Goal: Task Accomplishment & Management: Complete application form

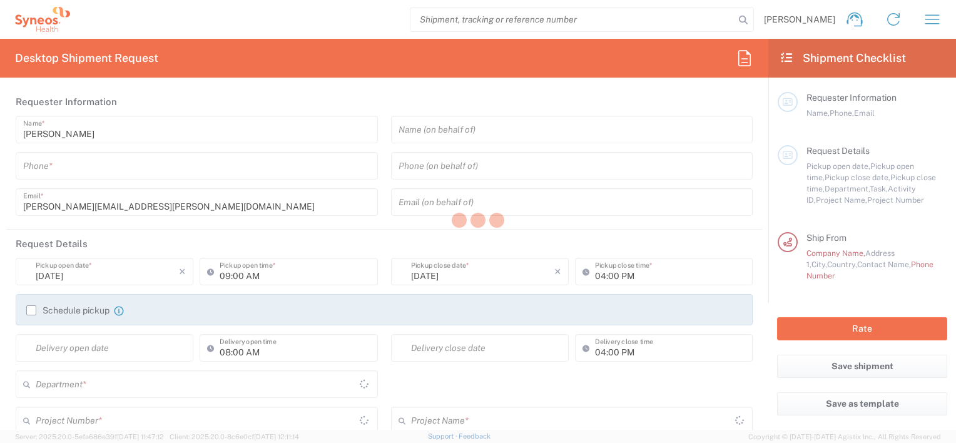
type input "3213"
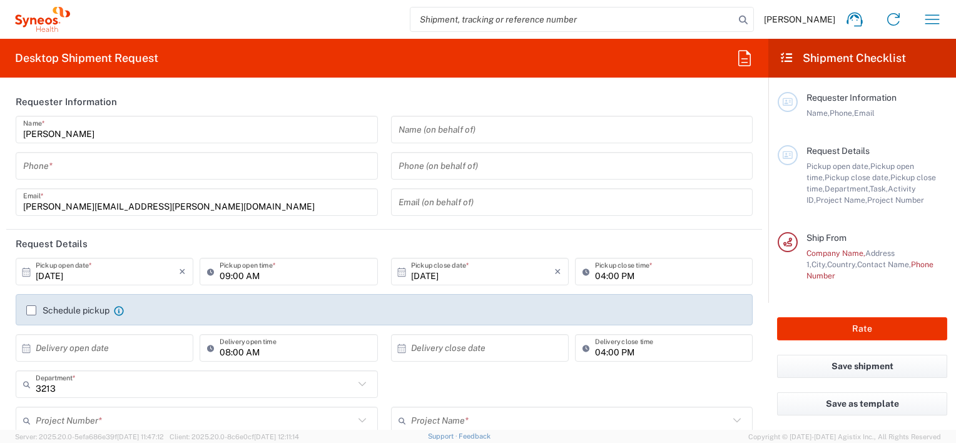
type input "[GEOGRAPHIC_DATA]"
type input "Syneos Health d.o.o. [GEOGRAPHIC_DATA]-[GEOGRAPHIC_DATA]"
click at [933, 20] on icon "button" at bounding box center [932, 19] width 20 height 20
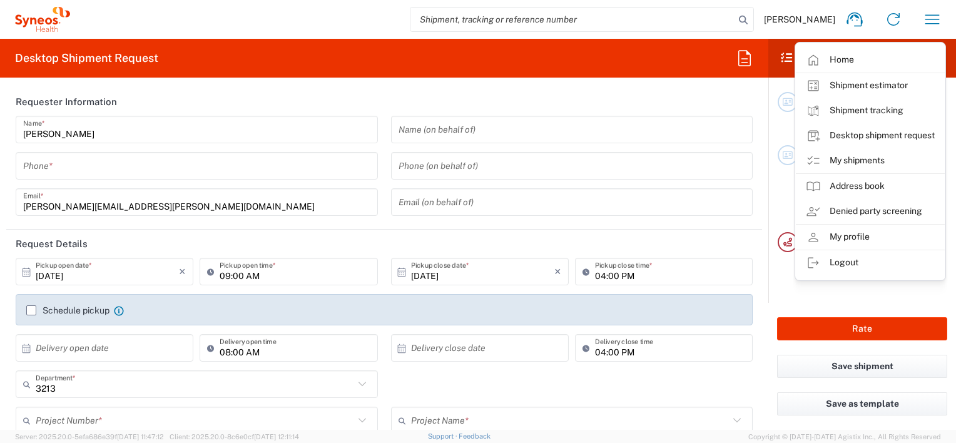
drag, startPoint x: 855, startPoint y: 240, endPoint x: 846, endPoint y: 236, distance: 9.2
click at [855, 240] on link "My profile" at bounding box center [870, 237] width 149 height 25
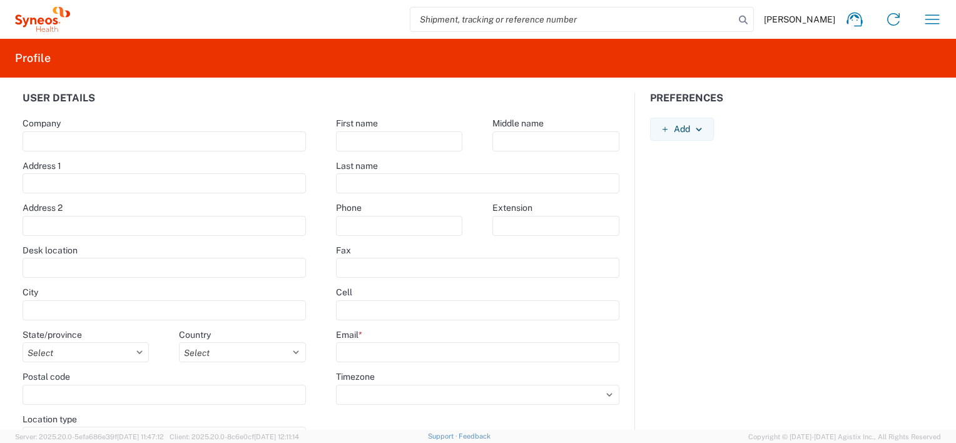
type input "[PERSON_NAME] 23"
type input "[GEOGRAPHIC_DATA]"
select select
select select "RS"
type input "11060"
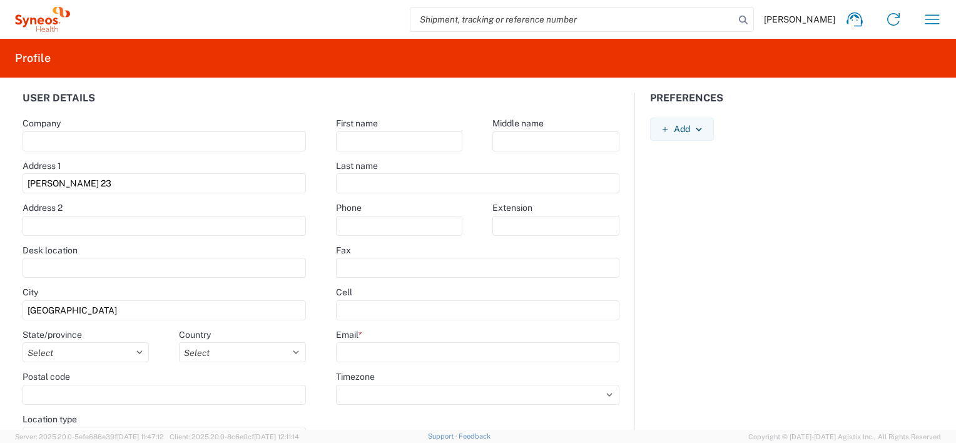
select select
type input "[PERSON_NAME]"
type input "Vukovic"
type input "[PERSON_NAME][EMAIL_ADDRESS][PERSON_NAME][DOMAIN_NAME]"
select select
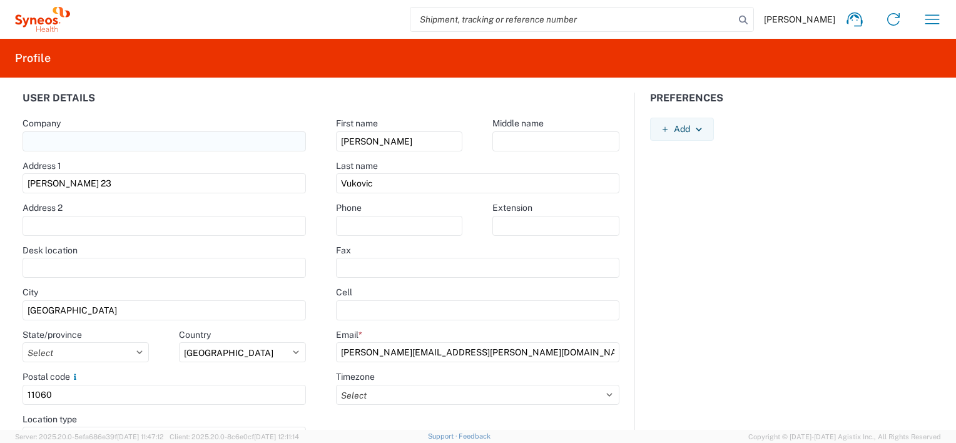
click at [93, 141] on input "text" at bounding box center [165, 141] width 284 height 20
type input "Syneos Health"
click at [339, 225] on input "0642063047" at bounding box center [399, 226] width 126 height 20
type input "[PHONE_NUMBER]"
click at [520, 243] on agx-form-control-wrapper-v2 "Extension" at bounding box center [555, 223] width 156 height 43
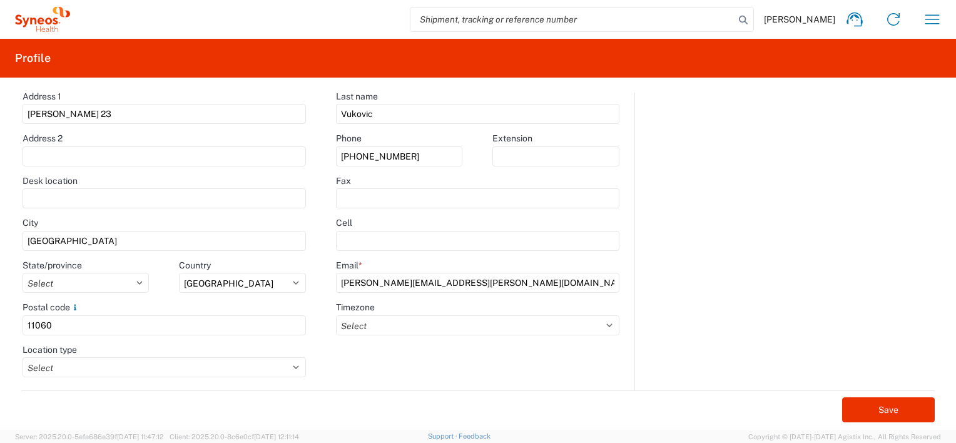
scroll to position [76, 0]
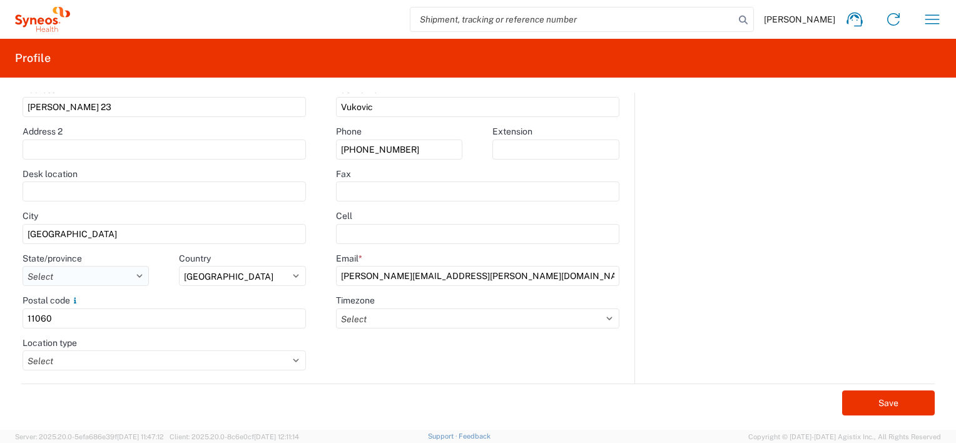
click at [138, 276] on select "Select Autonomna [GEOGRAPHIC_DATA] [GEOGRAPHIC_DATA] Central [GEOGRAPHIC_DATA]" at bounding box center [86, 276] width 127 height 20
click at [220, 295] on div "Postal code" at bounding box center [165, 300] width 284 height 11
click at [295, 359] on select "Select Business No Loading Dock Business (General) Business with Loading Dock C…" at bounding box center [165, 360] width 284 height 20
click at [390, 382] on div "First name [PERSON_NAME] Middle name Last name [PERSON_NAME] Phone [PHONE_NUMBE…" at bounding box center [478, 199] width 314 height 367
click at [295, 362] on select "Select Business No Loading Dock Business (General) Business with Loading Dock C…" at bounding box center [165, 360] width 284 height 20
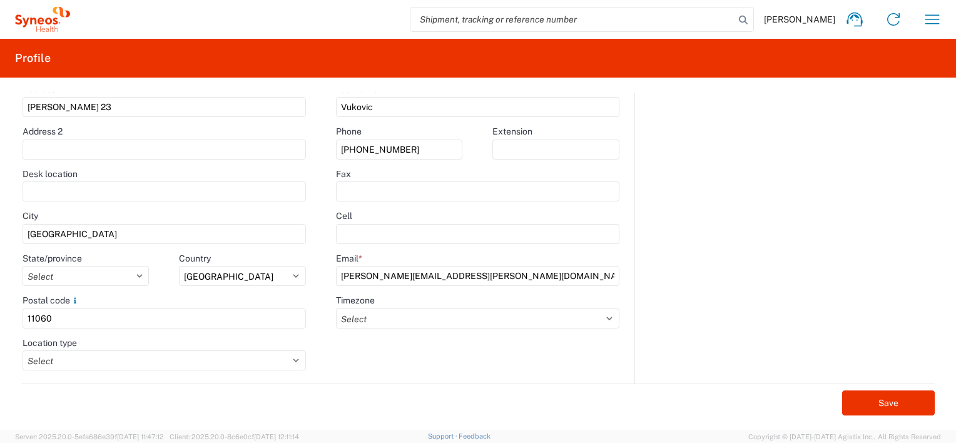
click at [407, 357] on div "First name [PERSON_NAME] Middle name Last name [PERSON_NAME] Phone [PHONE_NUMBE…" at bounding box center [478, 199] width 314 height 367
click at [608, 315] on select "Select ACT AET AGT ART AST [GEOGRAPHIC_DATA]/[GEOGRAPHIC_DATA] [GEOGRAPHIC_DATA…" at bounding box center [477, 318] width 283 height 20
select select "Europe/[GEOGRAPHIC_DATA]"
click at [336, 308] on select "Select ACT AET AGT ART AST [GEOGRAPHIC_DATA]/[GEOGRAPHIC_DATA] [GEOGRAPHIC_DATA…" at bounding box center [477, 318] width 283 height 20
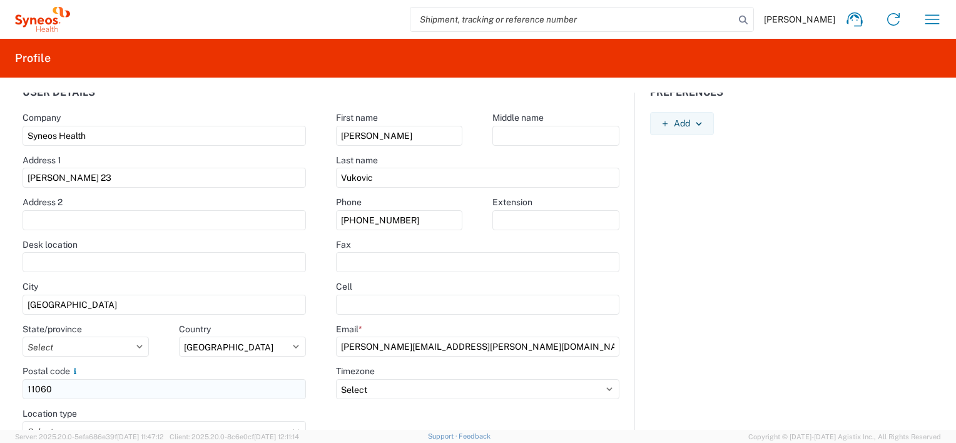
scroll to position [0, 0]
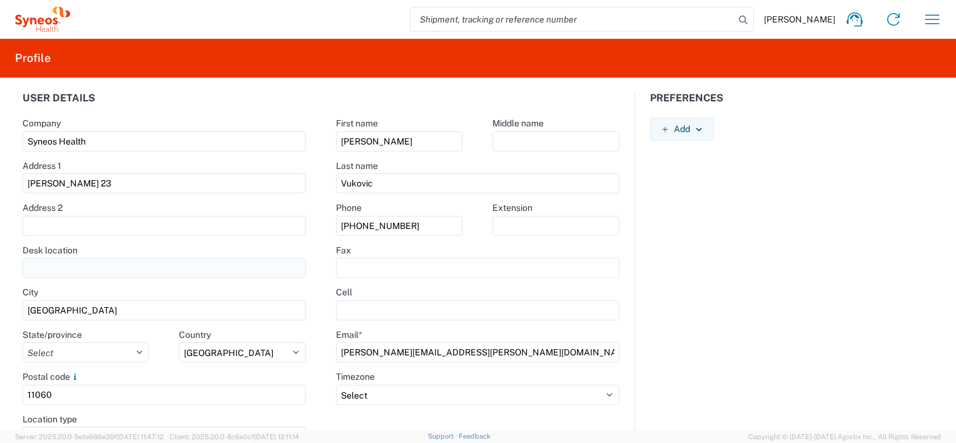
click at [123, 258] on input "text" at bounding box center [165, 268] width 284 height 20
click at [87, 221] on input "text" at bounding box center [165, 226] width 284 height 20
click at [109, 267] on input "text" at bounding box center [165, 268] width 284 height 20
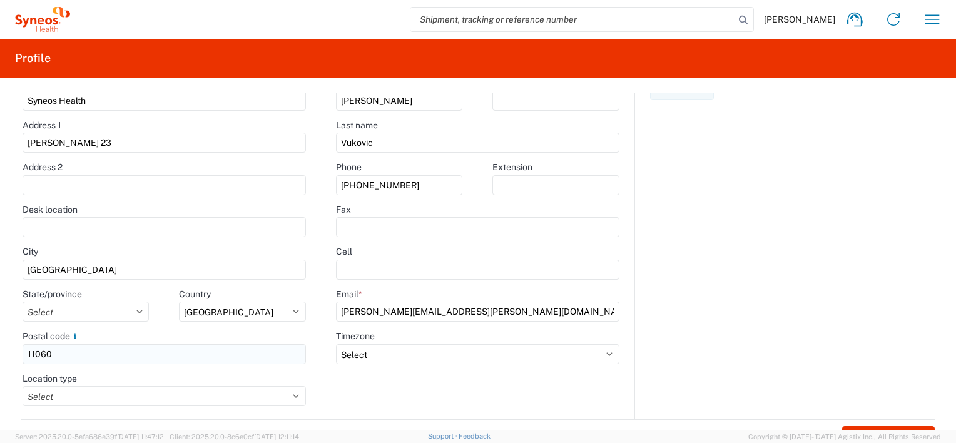
scroll to position [76, 0]
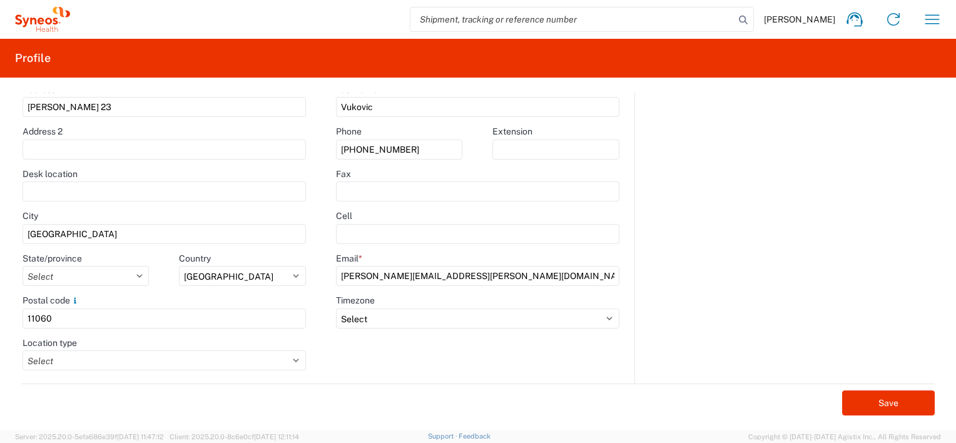
paste input "9th floor, and the courier will take all the packages from there. All the packa…"
drag, startPoint x: 294, startPoint y: 191, endPoint x: 61, endPoint y: 186, distance: 233.4
click at [61, 186] on input "9th floor, and the courier will take all the packages from there. All the packa…" at bounding box center [165, 191] width 284 height 20
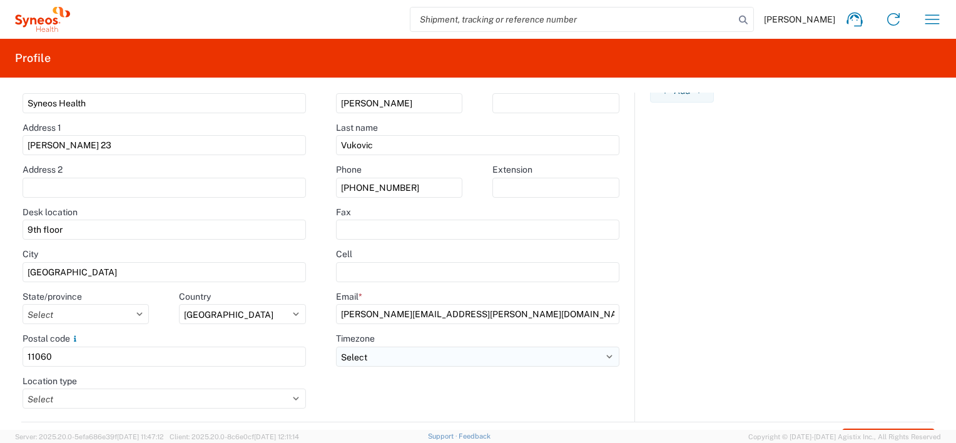
scroll to position [76, 0]
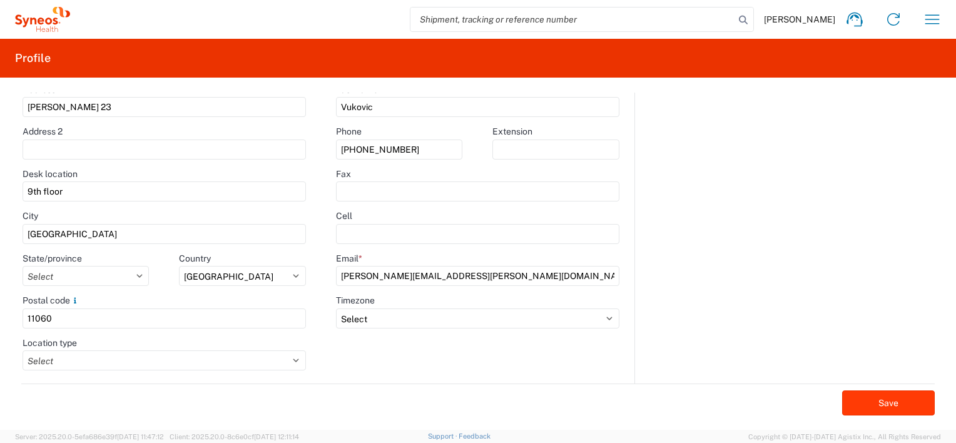
type input "9th floor"
click at [886, 398] on button "Save" at bounding box center [888, 402] width 93 height 25
click at [939, 16] on icon "button" at bounding box center [932, 19] width 20 height 20
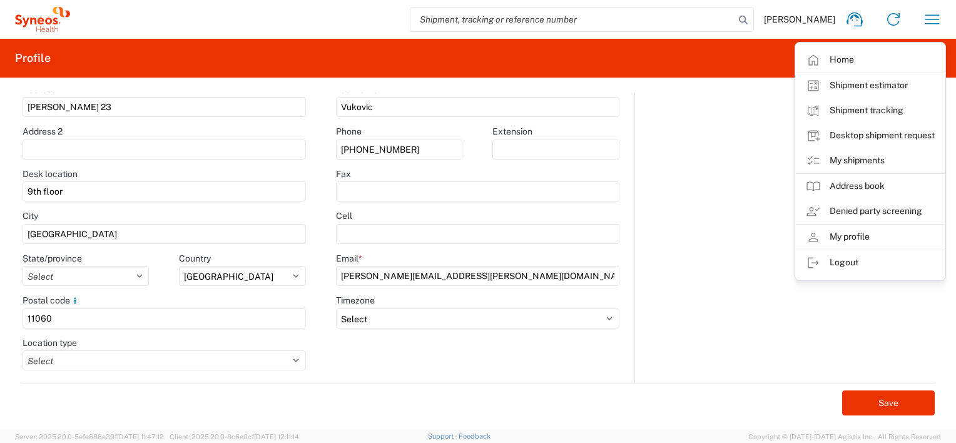
click at [738, 277] on div "Preferences Add AIR Default Dimensions UOM Code AIR Default Weight UOM Code AIR…" at bounding box center [792, 199] width 314 height 367
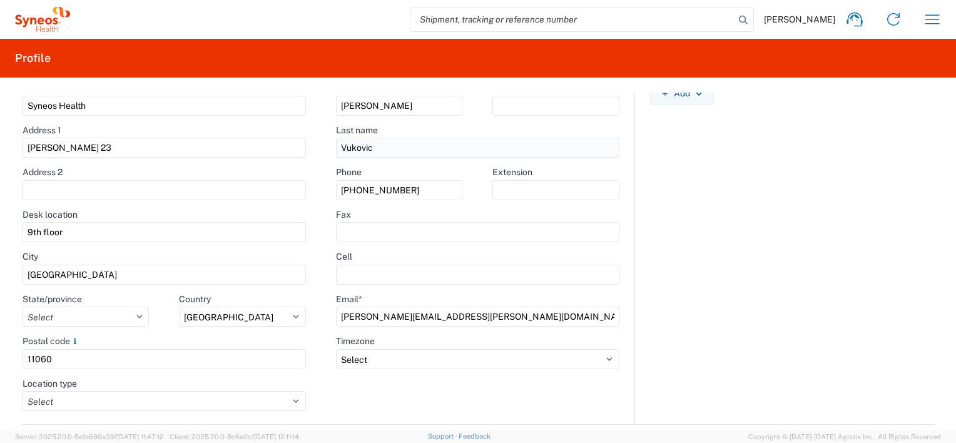
scroll to position [0, 0]
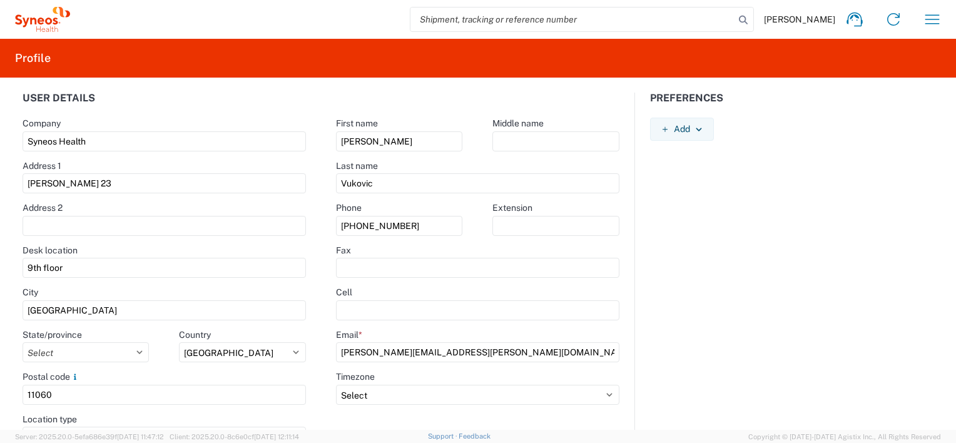
click at [42, 35] on agx-form-navbar "[PERSON_NAME] Home Shipment estimator Shipment tracking Desktop shipment reques…" at bounding box center [478, 19] width 956 height 39
click at [48, 11] on icon at bounding box center [42, 19] width 55 height 25
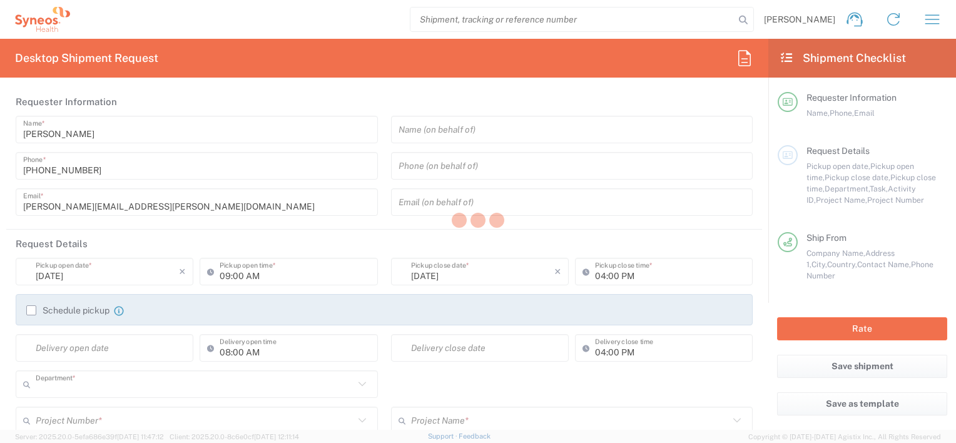
type input "3213"
type input "[GEOGRAPHIC_DATA]"
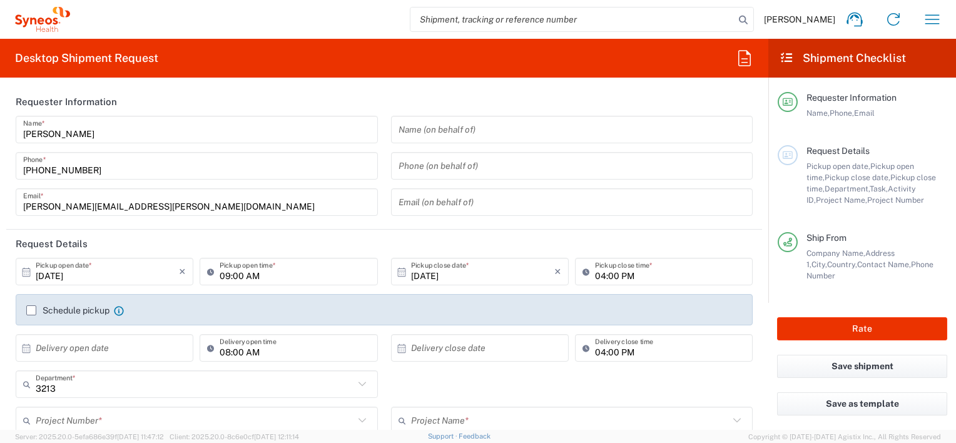
type input "Syneos Health d.o.o. [GEOGRAPHIC_DATA]-[GEOGRAPHIC_DATA]"
click at [935, 23] on icon "button" at bounding box center [932, 18] width 14 height 9
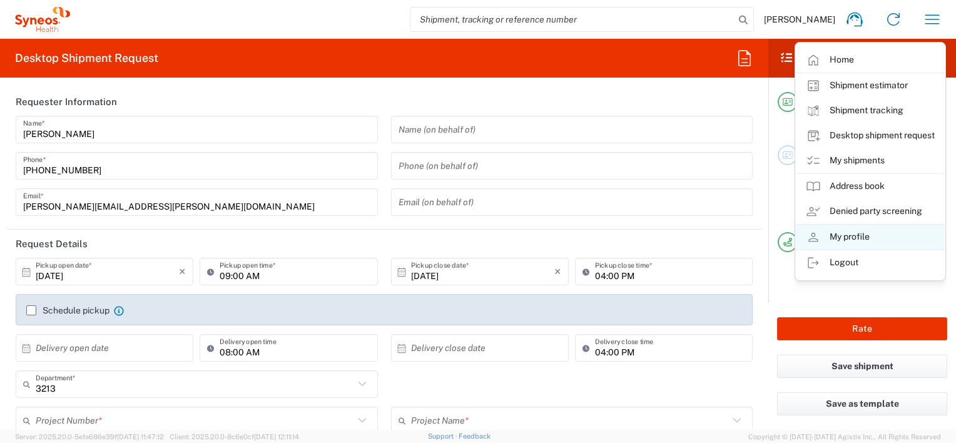
click at [863, 239] on link "My profile" at bounding box center [870, 237] width 149 height 25
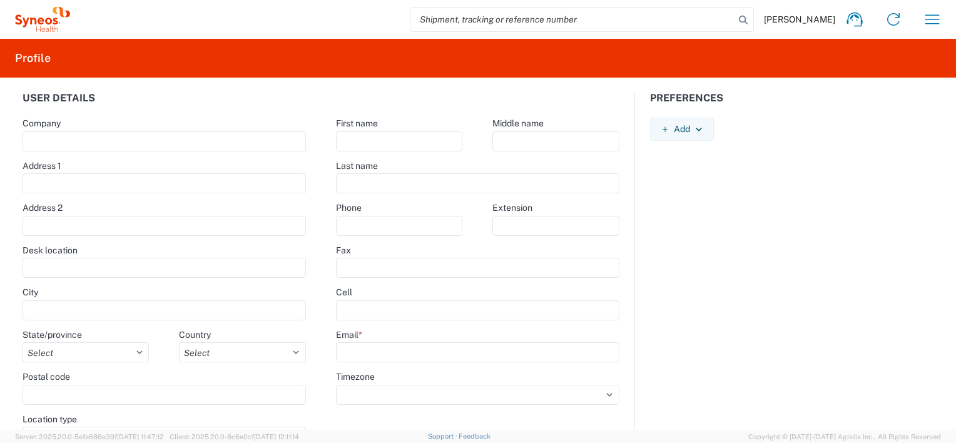
type input "Syneos Health"
type input "[PERSON_NAME] 23"
type input "9th floor"
type input "[GEOGRAPHIC_DATA]"
select select
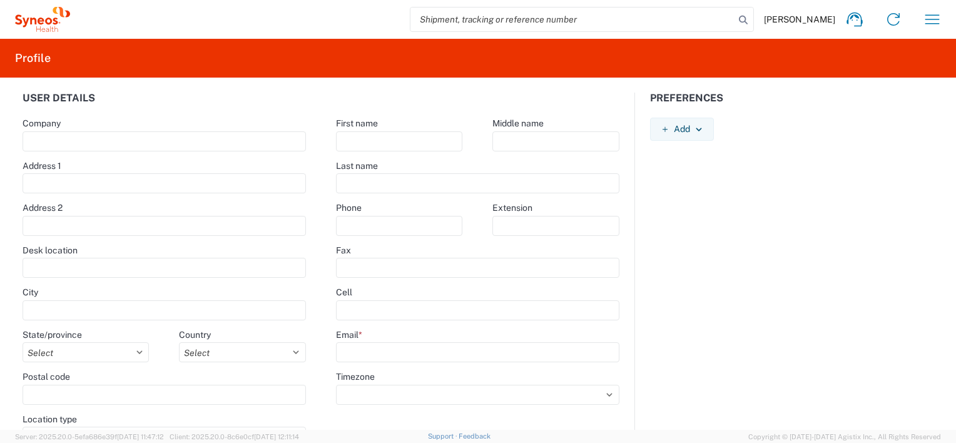
select select "RS"
type input "11060"
select select
type input "[PERSON_NAME]"
type input "Vukovic"
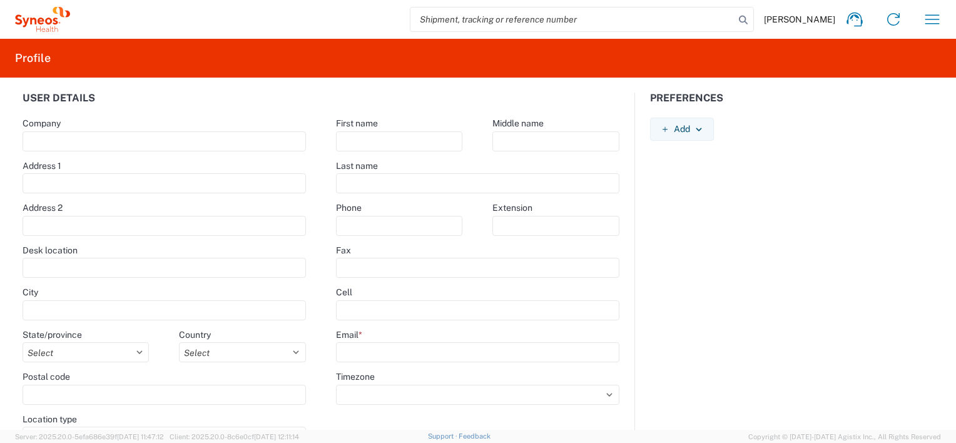
type input "[PHONE_NUMBER]"
type input "[PERSON_NAME][EMAIL_ADDRESS][PERSON_NAME][DOMAIN_NAME]"
select select
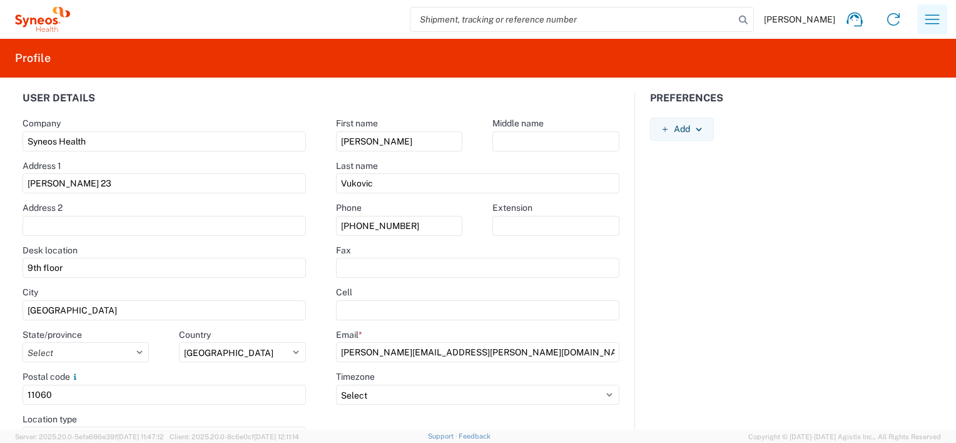
click at [925, 19] on icon "button" at bounding box center [932, 19] width 20 height 20
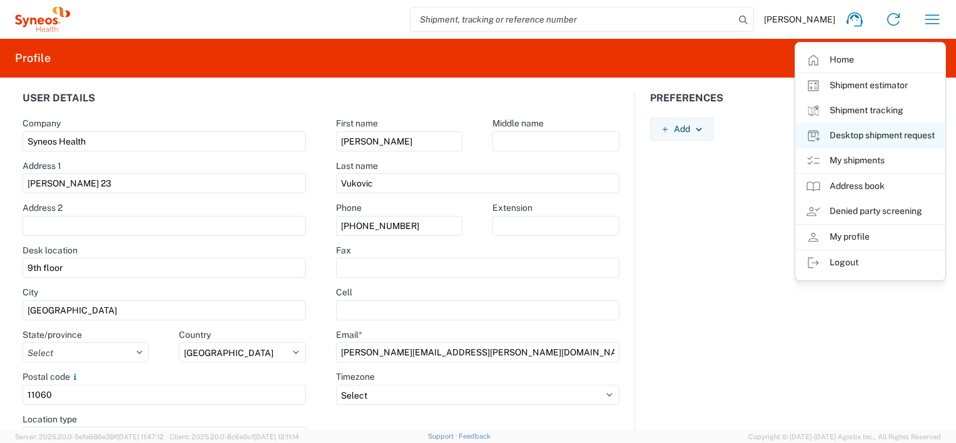
click at [860, 133] on link "Desktop shipment request" at bounding box center [870, 135] width 149 height 25
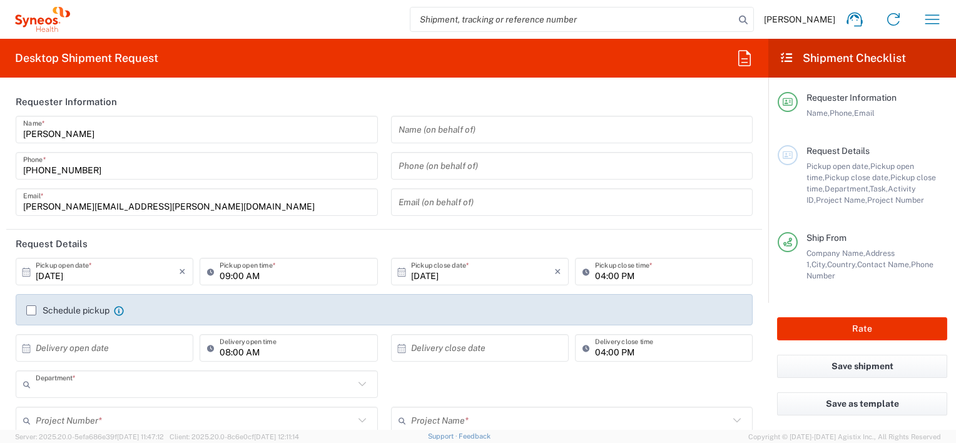
type input "3213"
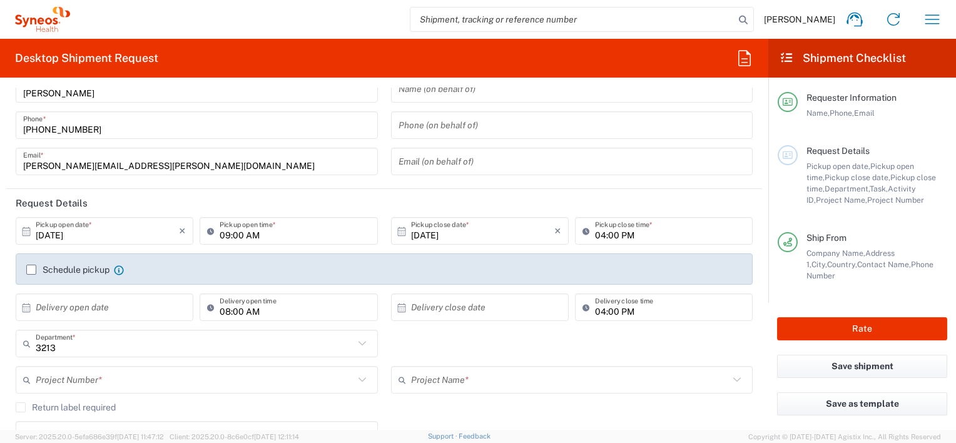
scroll to position [63, 0]
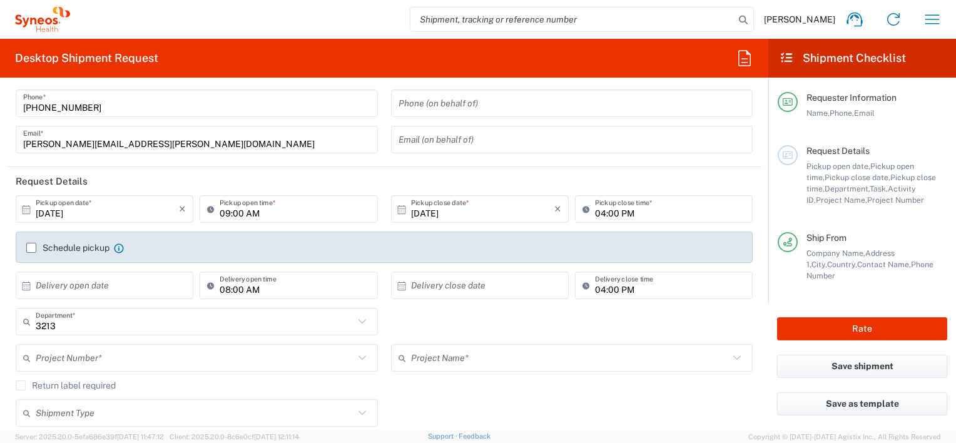
click at [360, 322] on icon at bounding box center [362, 321] width 16 height 16
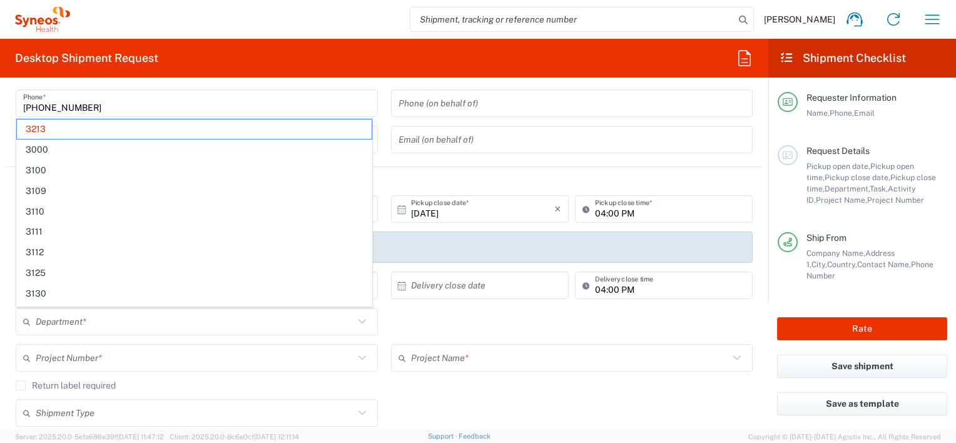
click at [360, 320] on icon at bounding box center [362, 321] width 16 height 16
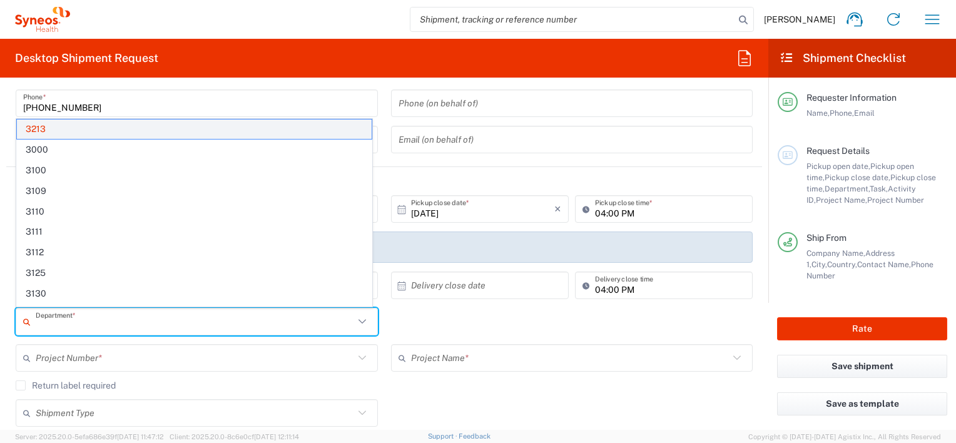
click at [74, 128] on span "3213" at bounding box center [194, 128] width 355 height 19
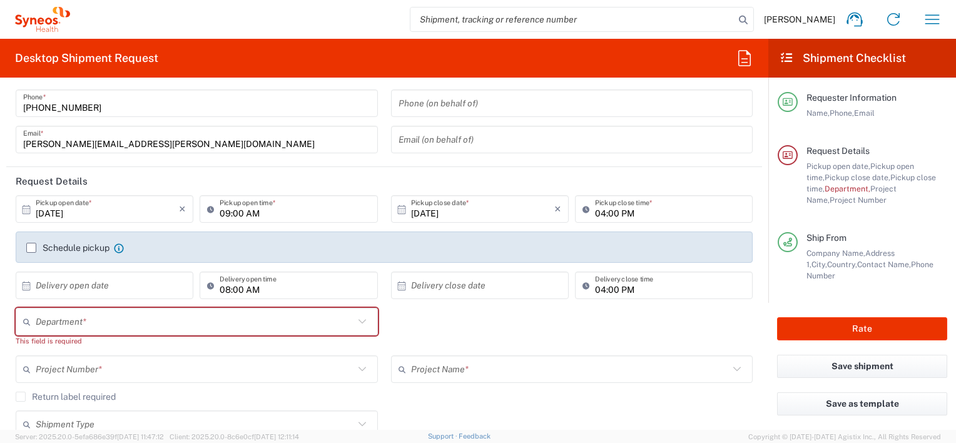
click at [105, 330] on input "text" at bounding box center [195, 322] width 318 height 22
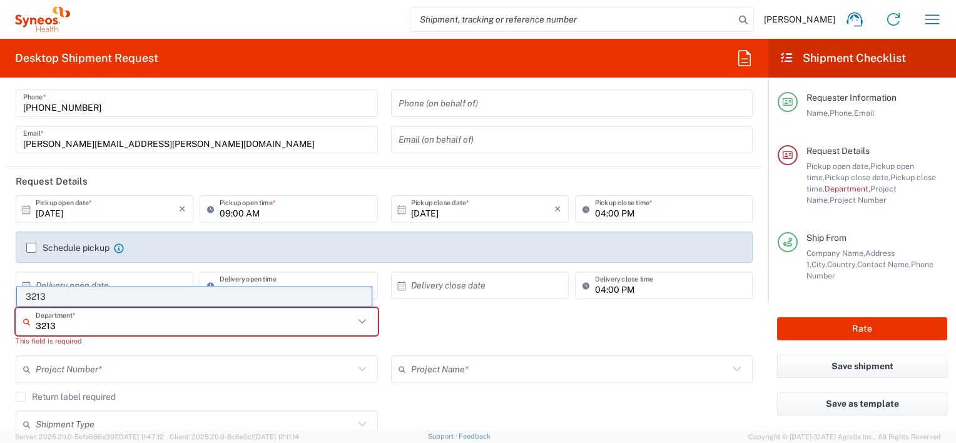
click at [43, 298] on span "3213" at bounding box center [194, 296] width 355 height 19
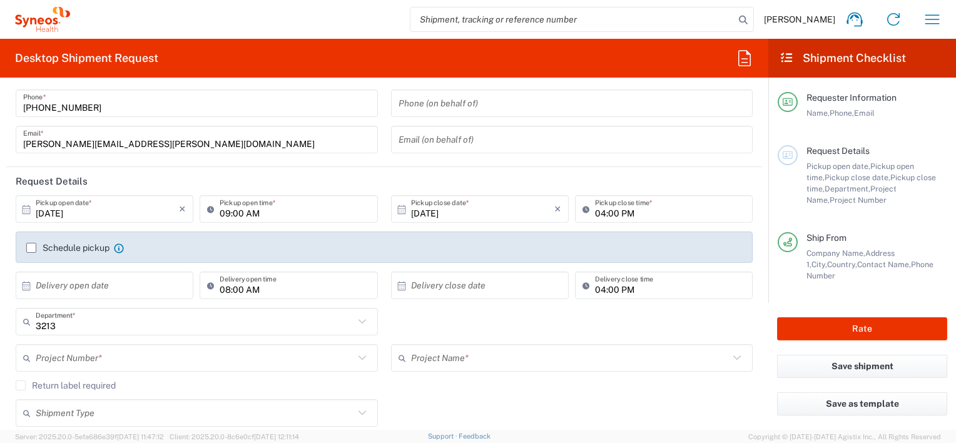
click at [365, 318] on icon at bounding box center [362, 321] width 16 height 16
type input "3213"
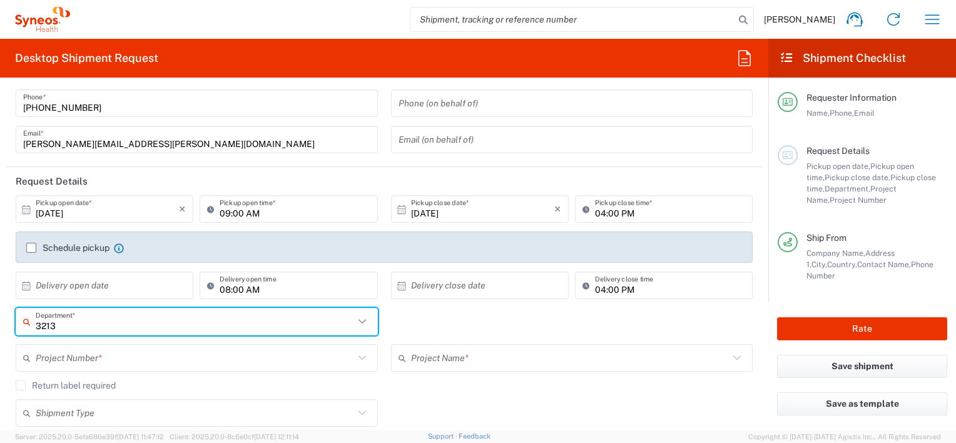
click at [355, 319] on icon at bounding box center [362, 321] width 16 height 16
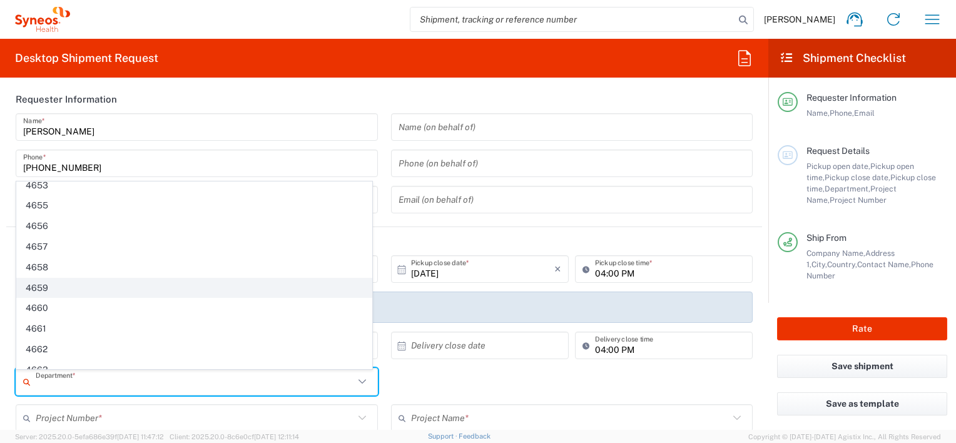
scroll to position [0, 0]
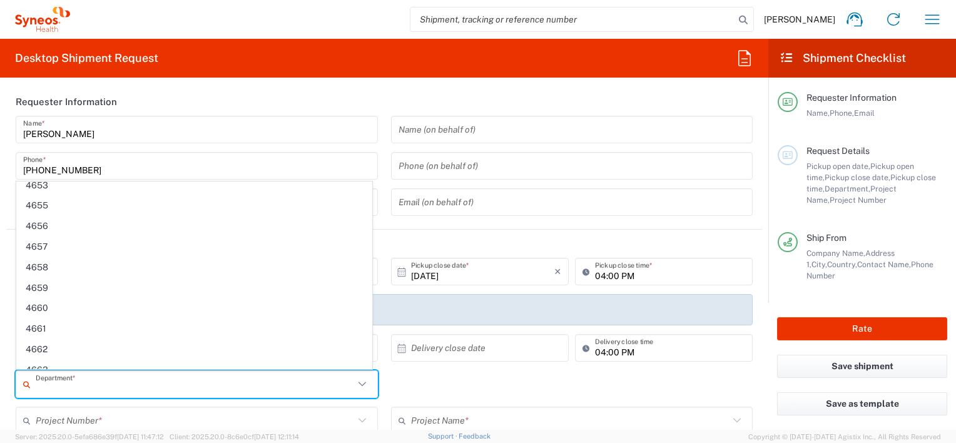
click at [91, 385] on input "text" at bounding box center [195, 384] width 318 height 22
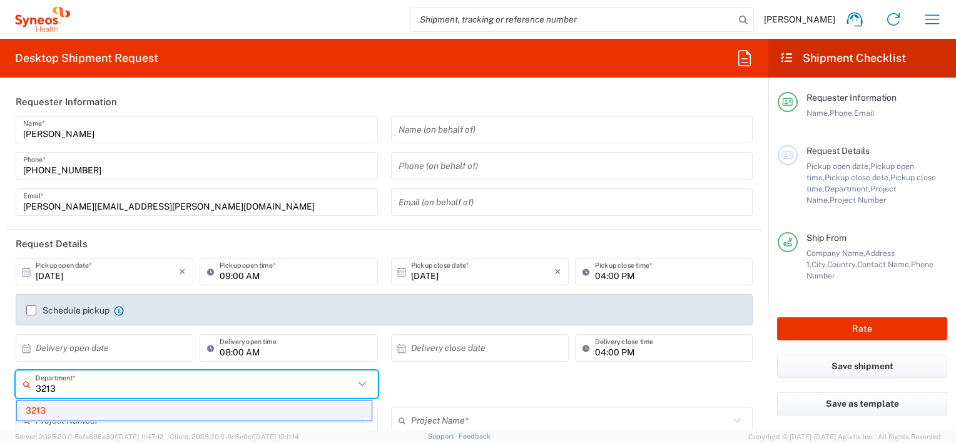
type input "3213"
click at [42, 413] on span "3213" at bounding box center [194, 410] width 355 height 19
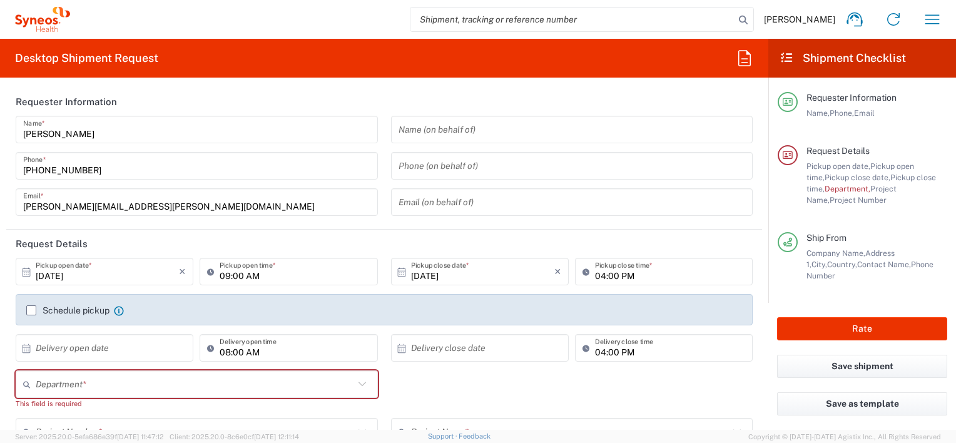
click at [44, 392] on input "text" at bounding box center [195, 384] width 318 height 22
click at [38, 412] on span "3000" at bounding box center [194, 410] width 355 height 19
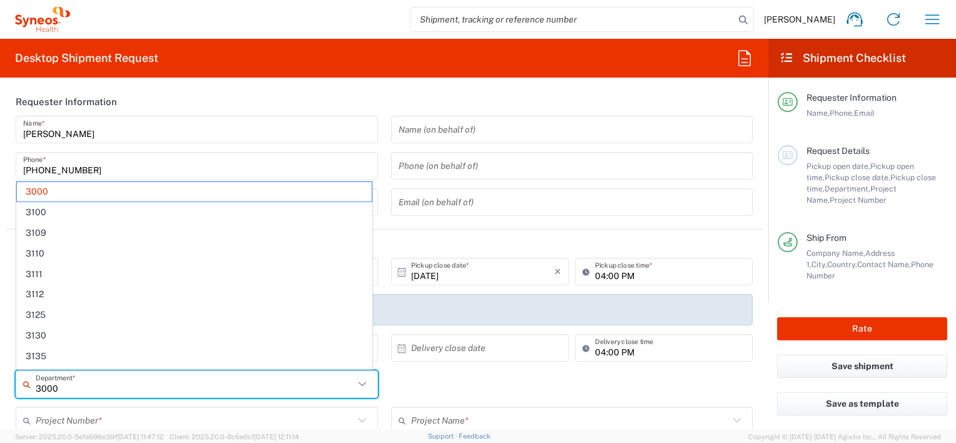
click at [71, 385] on input "3000" at bounding box center [195, 384] width 318 height 22
type input "3"
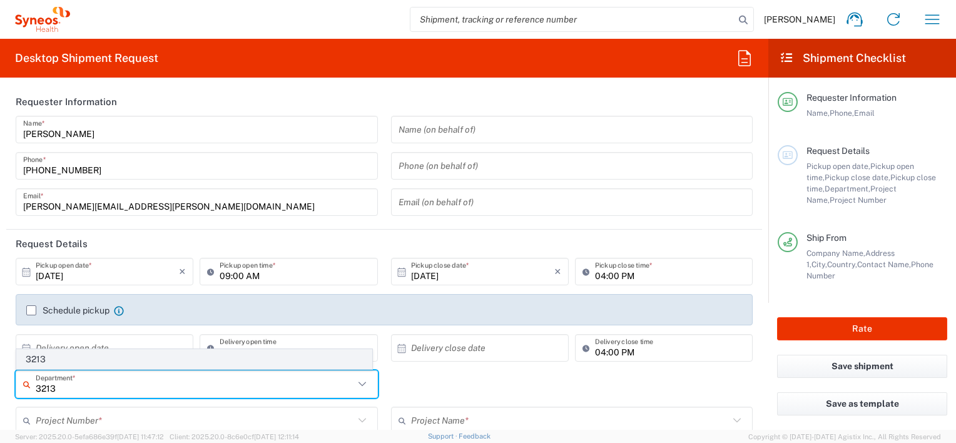
type input "3213"
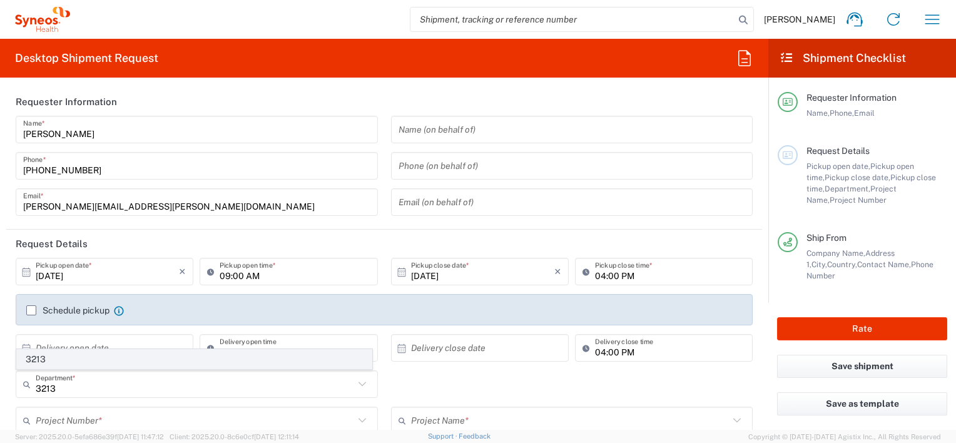
click at [31, 355] on span "3213" at bounding box center [194, 359] width 355 height 19
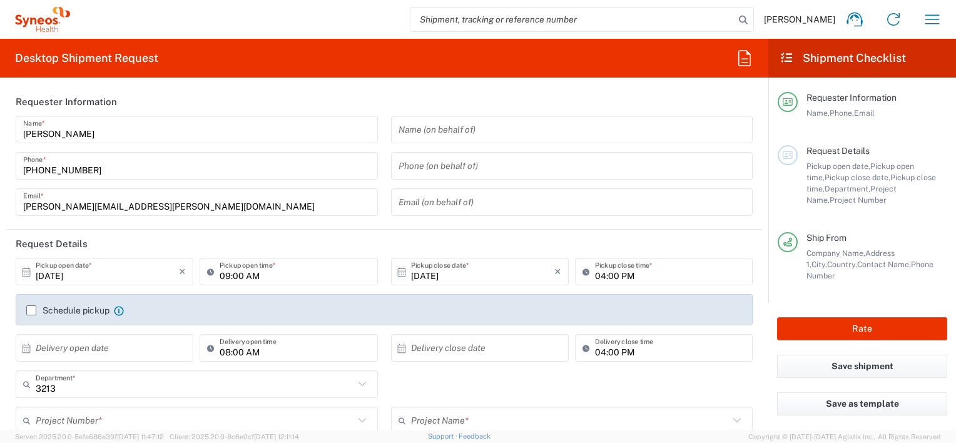
click at [493, 129] on input "text" at bounding box center [572, 130] width 347 height 22
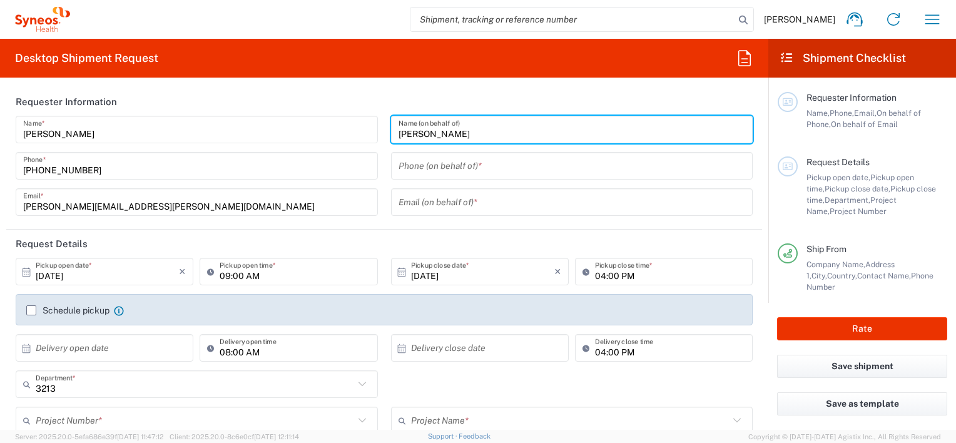
type input "Filip Nikolic"
click at [488, 163] on input "tel" at bounding box center [572, 166] width 347 height 22
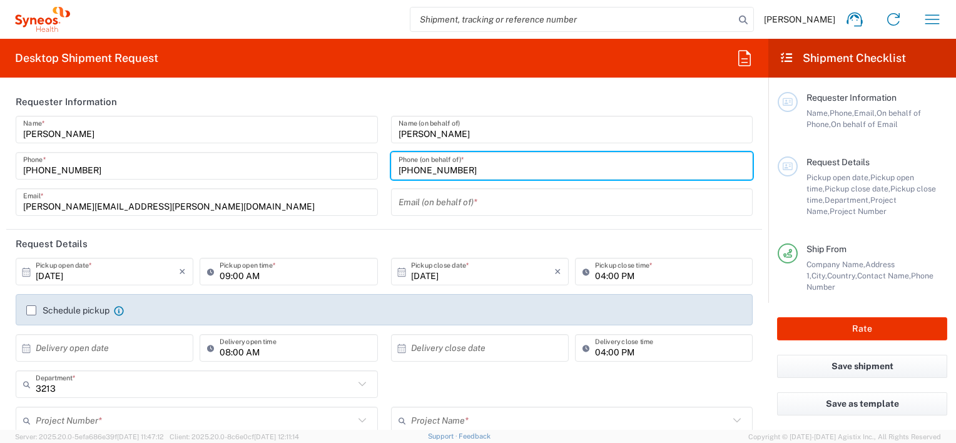
type input "+381691616444"
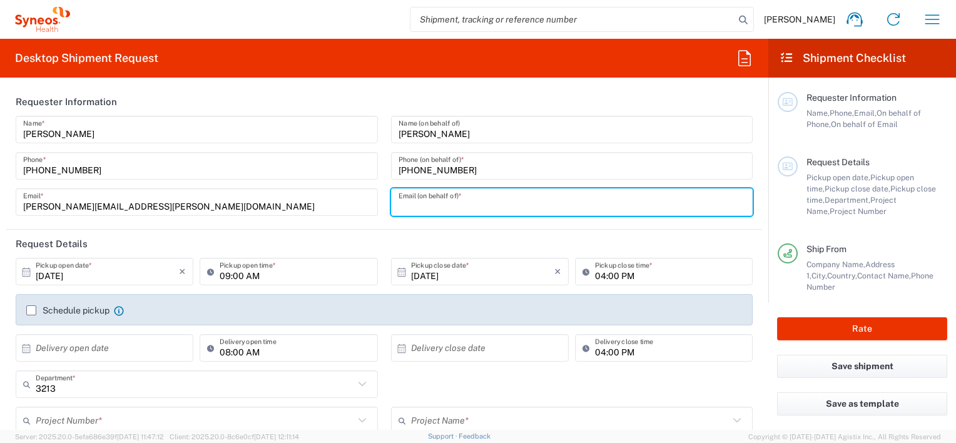
click at [522, 205] on input "text" at bounding box center [572, 202] width 347 height 22
type input "filip.nikolic@syneoshealth.com"
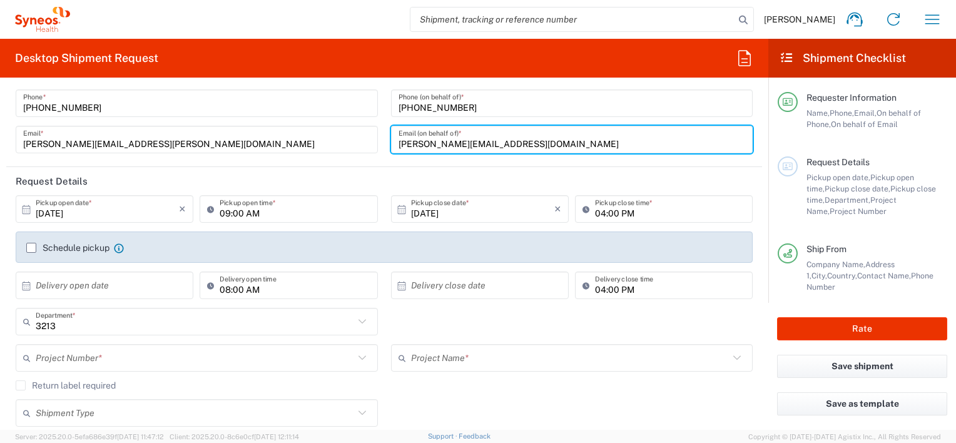
click at [33, 246] on label "Schedule pickup" at bounding box center [67, 248] width 83 height 10
click at [31, 248] on input "Schedule pickup" at bounding box center [31, 248] width 0 height 0
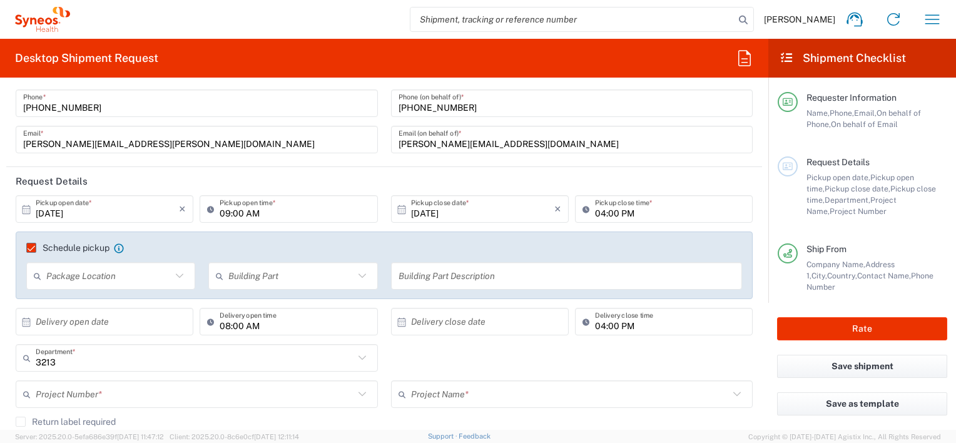
click at [180, 278] on icon at bounding box center [179, 276] width 16 height 16
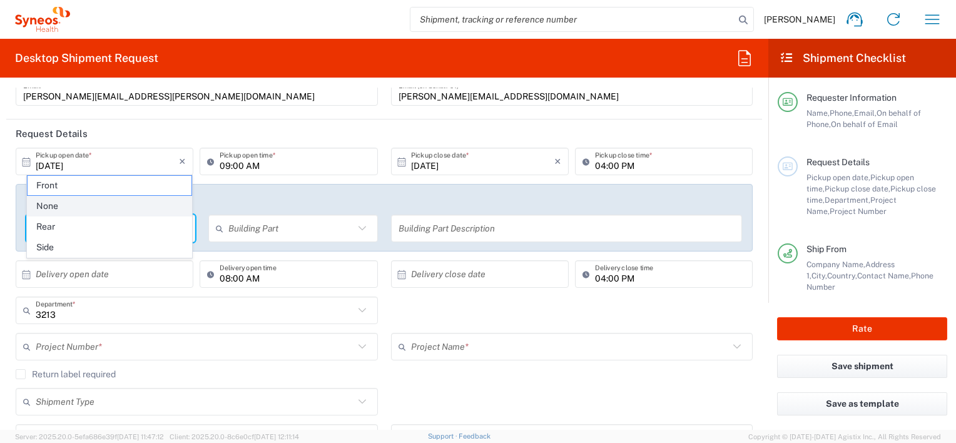
scroll to position [188, 0]
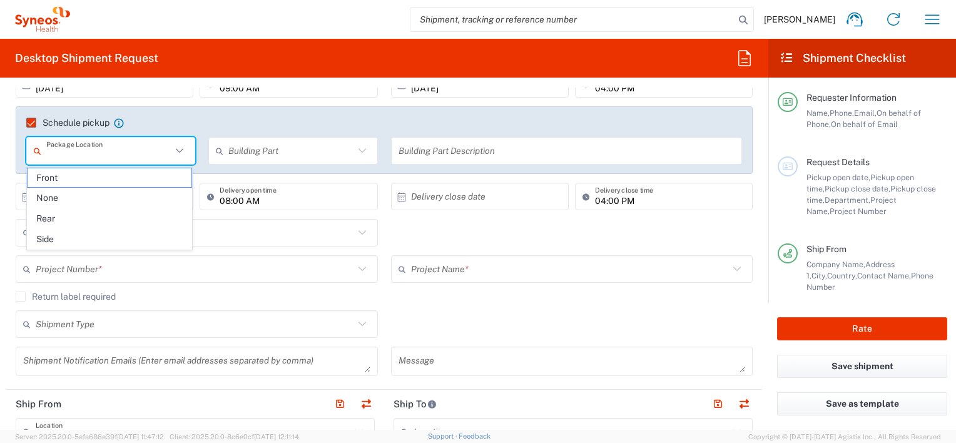
click at [323, 121] on agx-checkbox-control "Schedule pickup When scheduling a pickup please be sure to meet the following c…" at bounding box center [384, 122] width 716 height 11
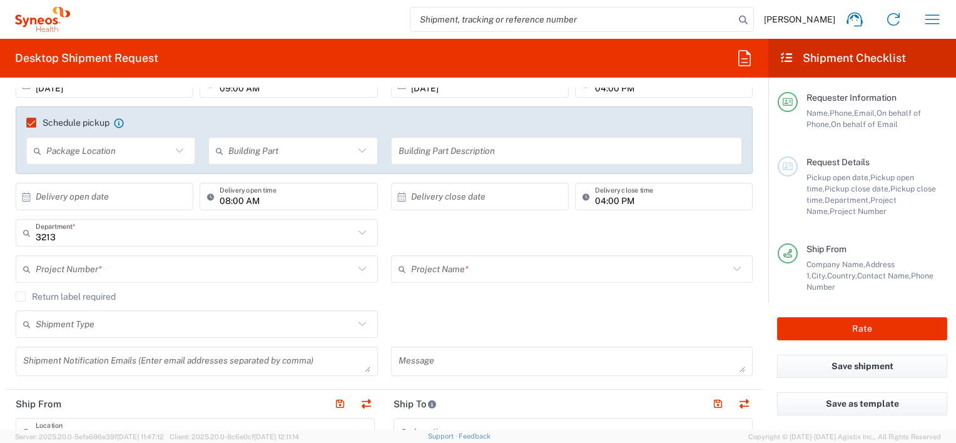
drag, startPoint x: 732, startPoint y: 241, endPoint x: 696, endPoint y: 224, distance: 40.3
click at [732, 241] on div "3213 Department * 3213" at bounding box center [384, 237] width 750 height 36
click at [178, 148] on icon at bounding box center [179, 151] width 16 height 16
click at [63, 196] on span "None" at bounding box center [110, 197] width 165 height 19
type input "None"
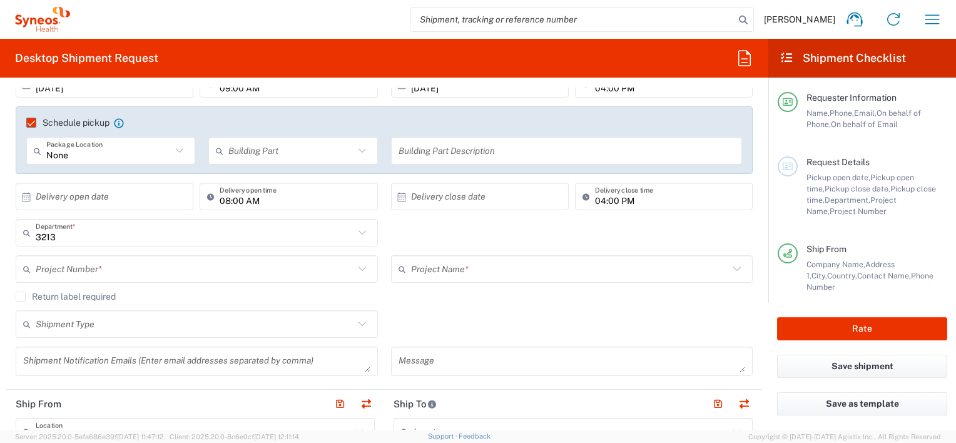
click at [359, 150] on icon at bounding box center [362, 151] width 16 height 16
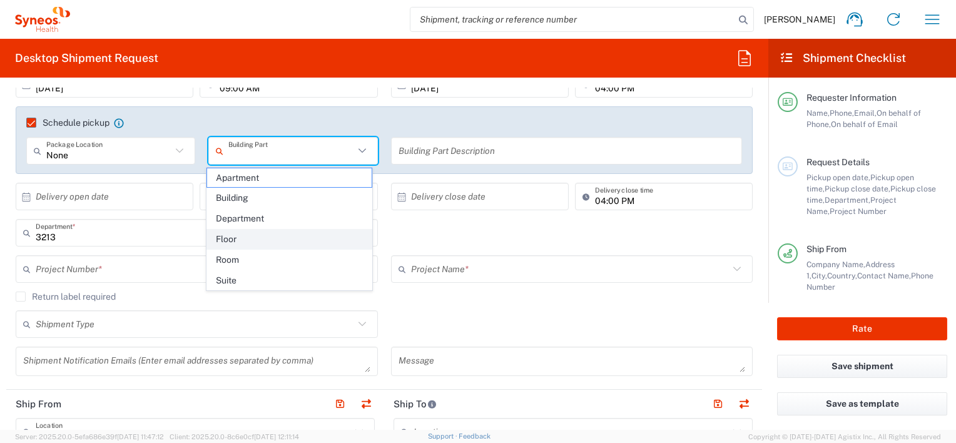
click at [255, 237] on span "Floor" at bounding box center [289, 239] width 165 height 19
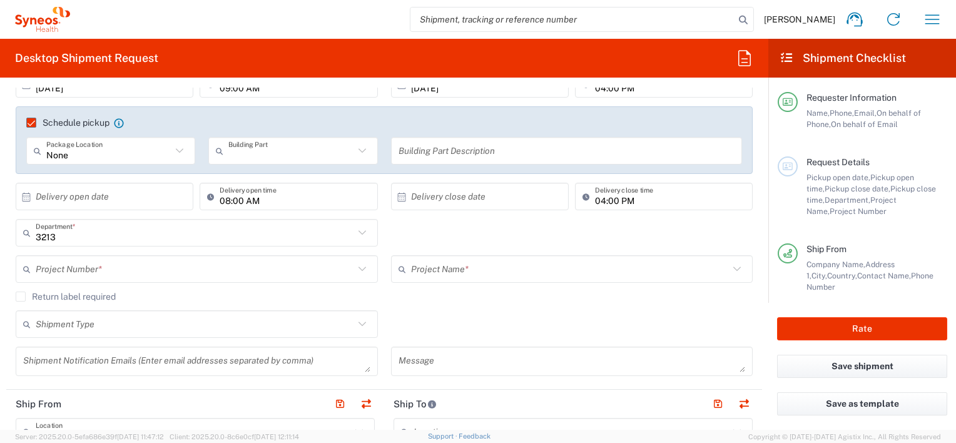
type input "Floor"
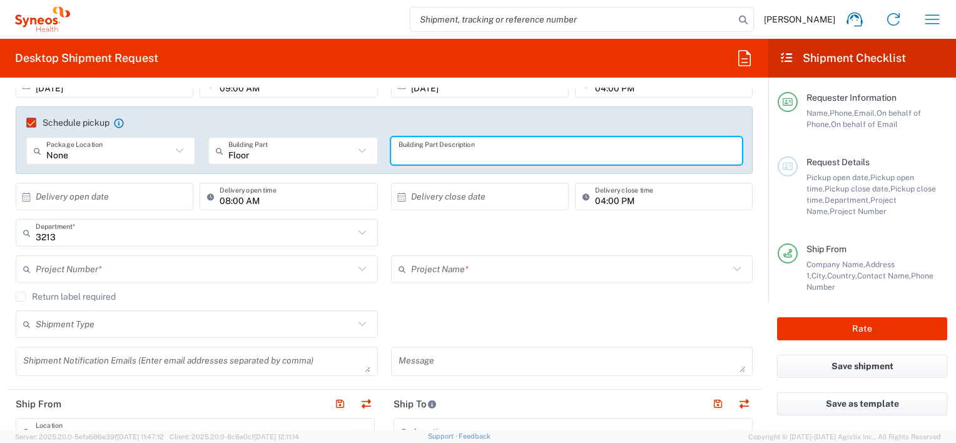
click at [638, 145] on input "text" at bounding box center [567, 151] width 337 height 22
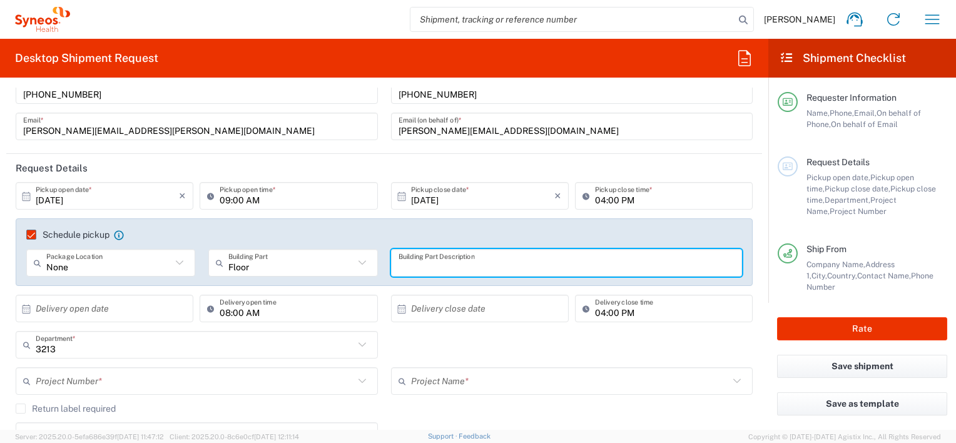
scroll to position [0, 0]
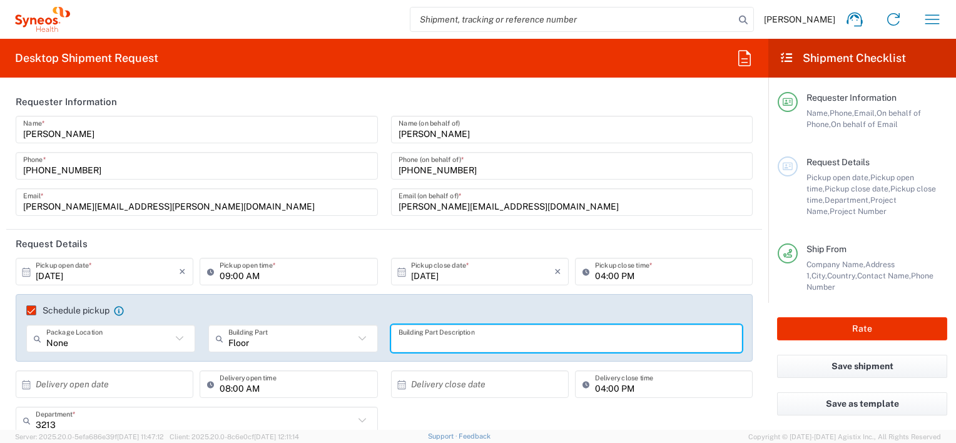
paste input "Reception on the 9th floor"
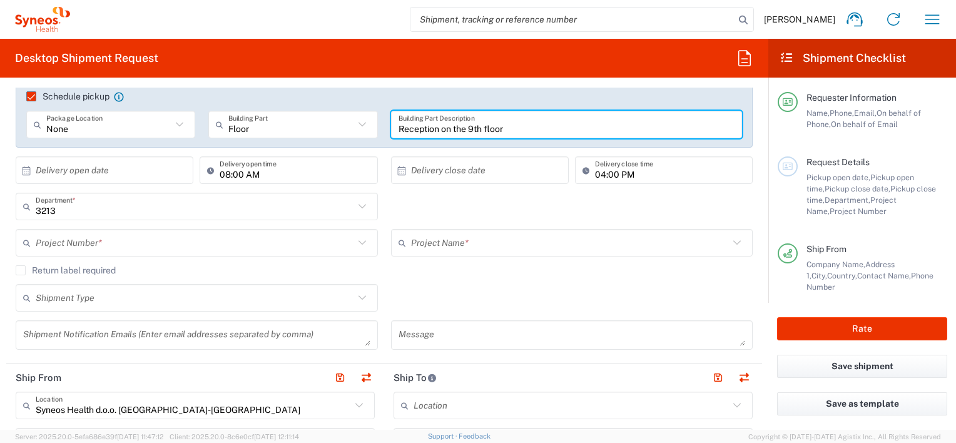
scroll to position [250, 0]
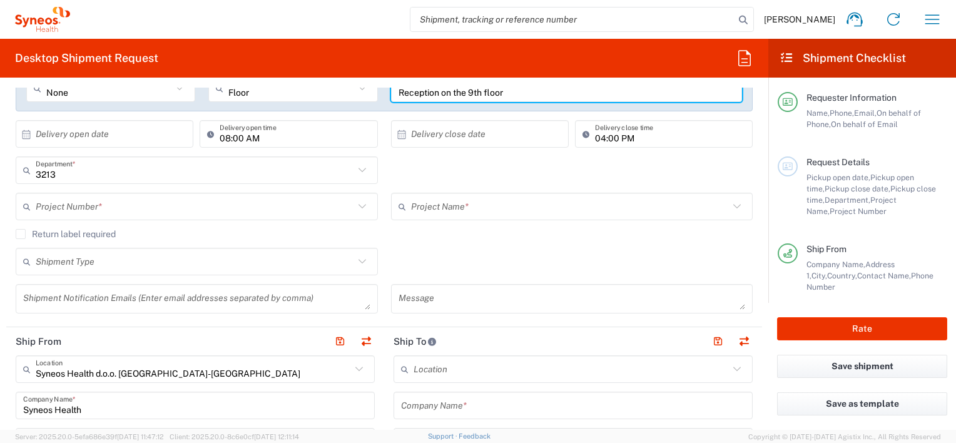
type input "Reception on the 9th floor"
click at [523, 230] on agx-checkbox-control "Return label required" at bounding box center [384, 234] width 737 height 10
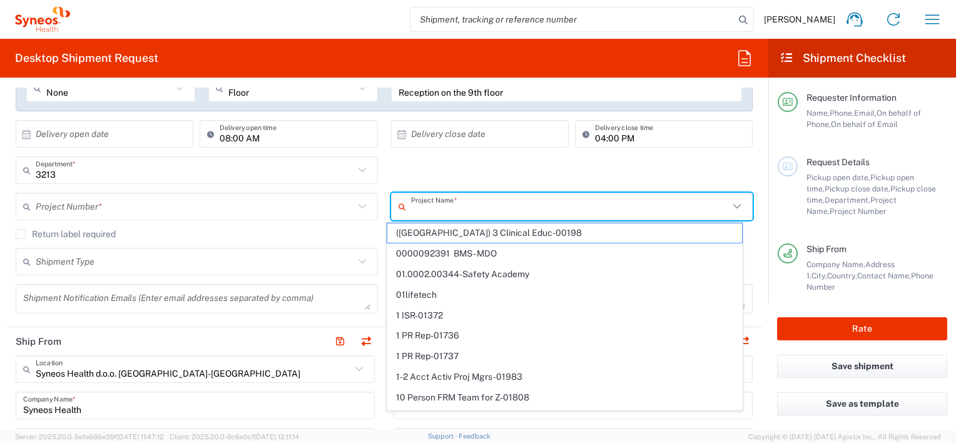
click at [554, 207] on input "text" at bounding box center [570, 207] width 318 height 22
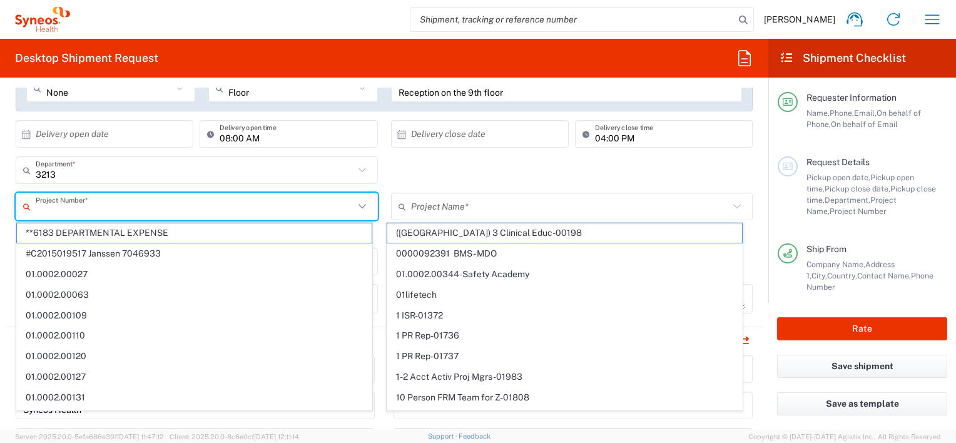
click at [148, 203] on input "text" at bounding box center [195, 207] width 318 height 22
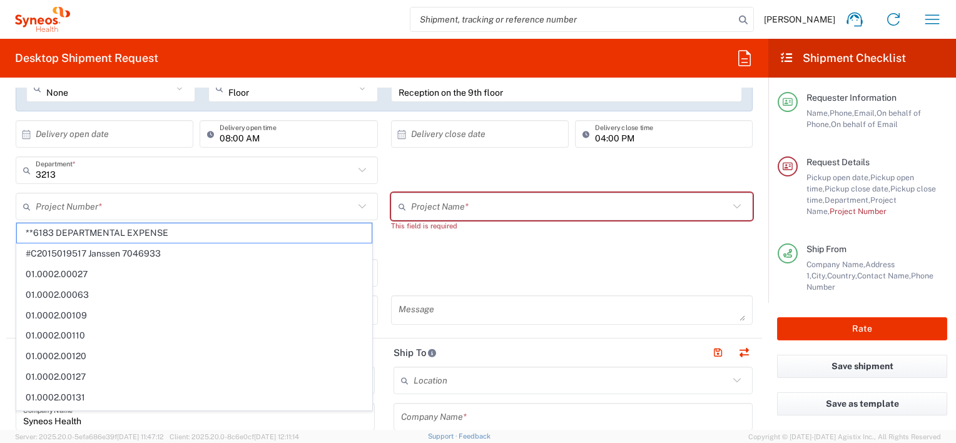
click at [696, 171] on div "3213 Department * 3213" at bounding box center [384, 174] width 750 height 36
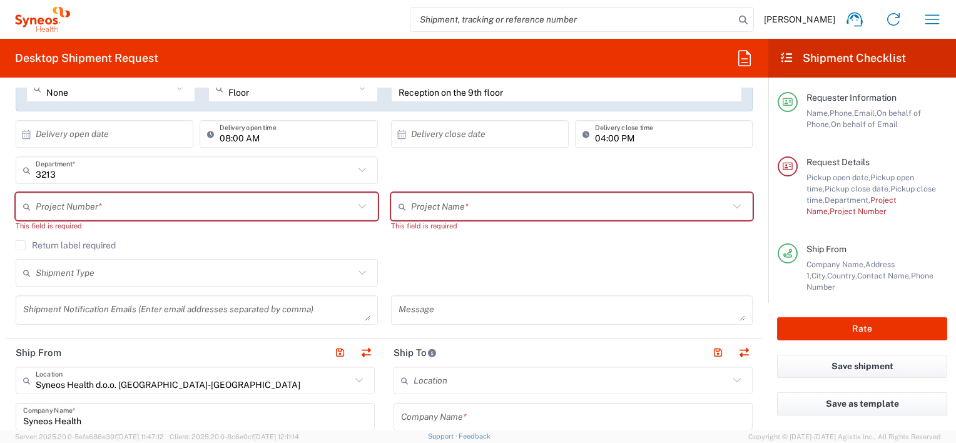
click at [98, 213] on input "text" at bounding box center [195, 207] width 318 height 22
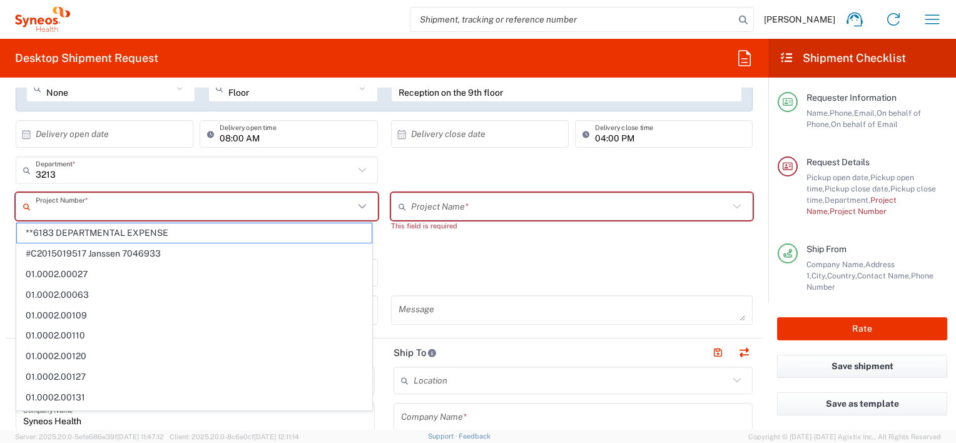
paste input "CD101.IV.3.08"
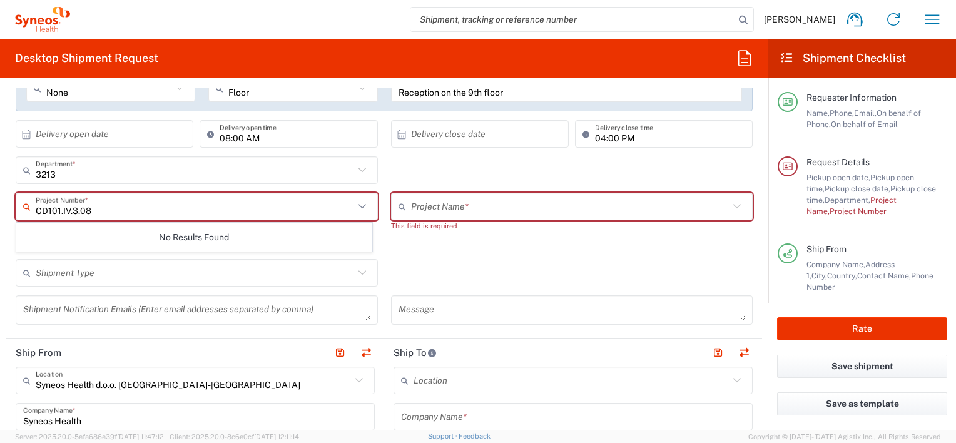
type input "CD101.IV.3.08"
click at [523, 205] on input "text" at bounding box center [570, 207] width 318 height 22
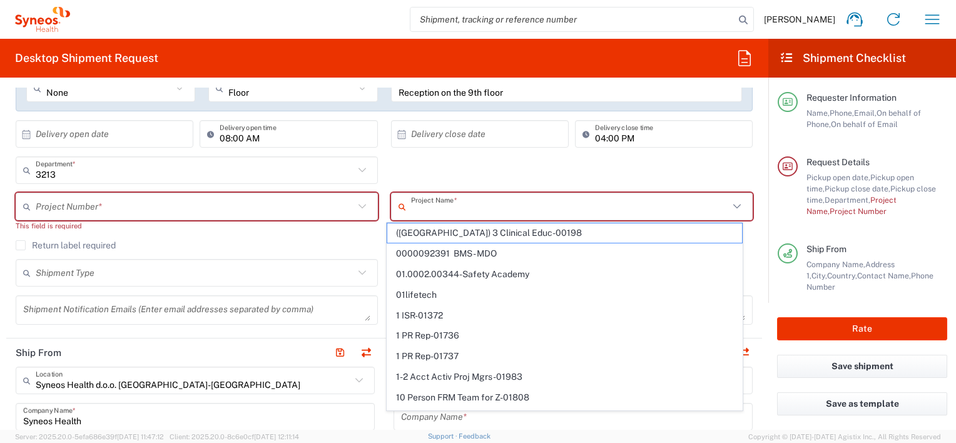
paste input "CD101.IV.3.08"
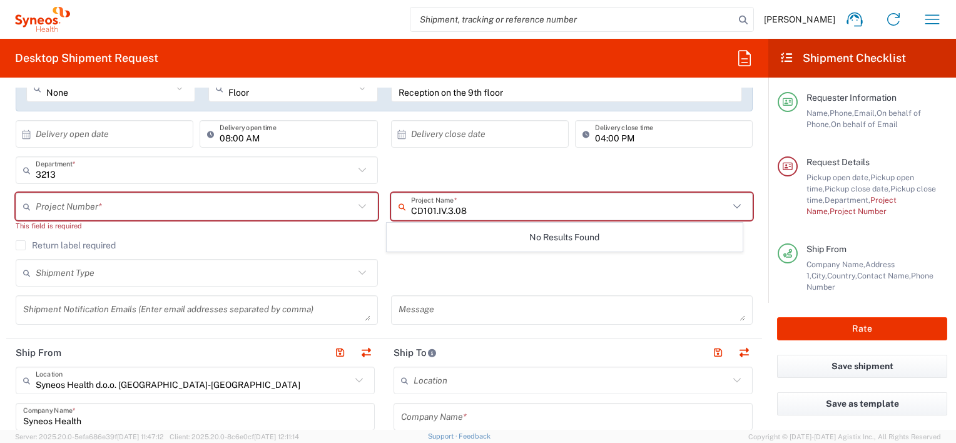
type input "CD101.IV.3.08"
click at [509, 285] on div "Shipment Type Batch Regular" at bounding box center [384, 277] width 750 height 36
click at [500, 254] on div "Return label required" at bounding box center [384, 249] width 737 height 19
click at [358, 206] on icon at bounding box center [362, 206] width 8 height 4
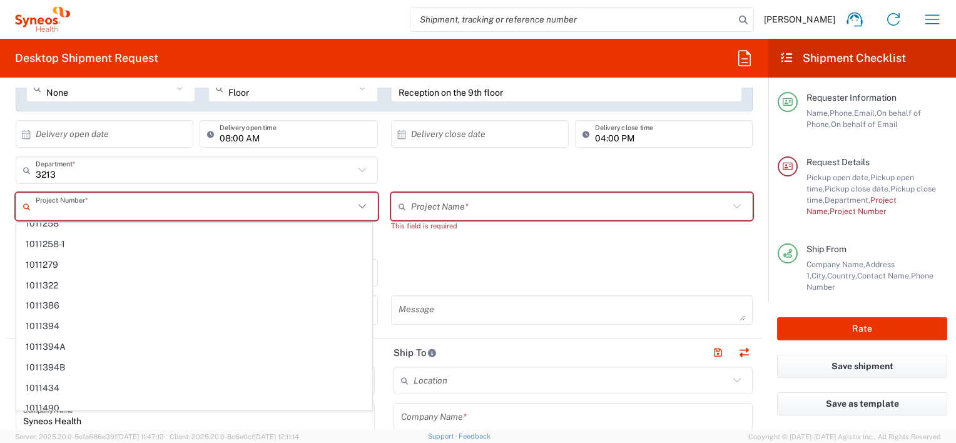
scroll to position [6456, 0]
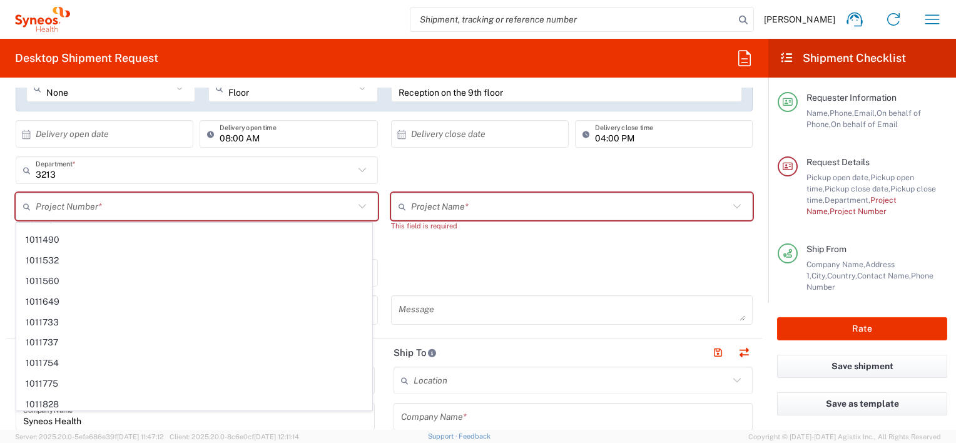
click at [113, 201] on input "text" at bounding box center [195, 207] width 318 height 22
paste input "7064085"
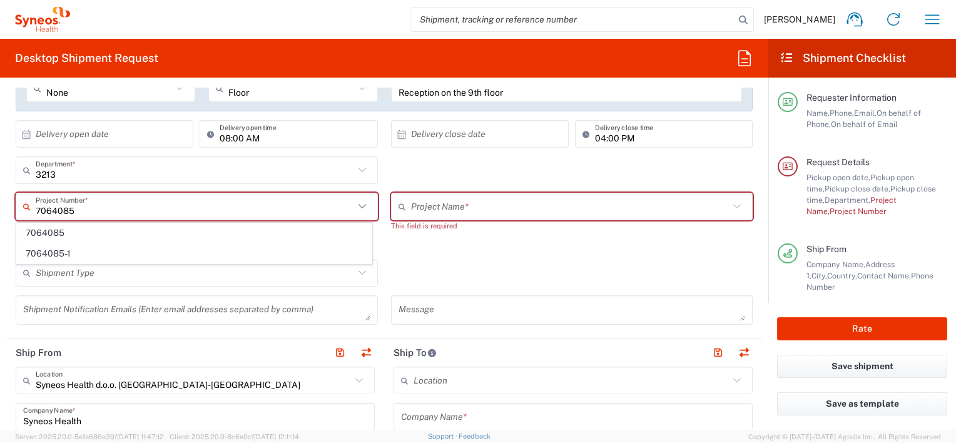
scroll to position [0, 0]
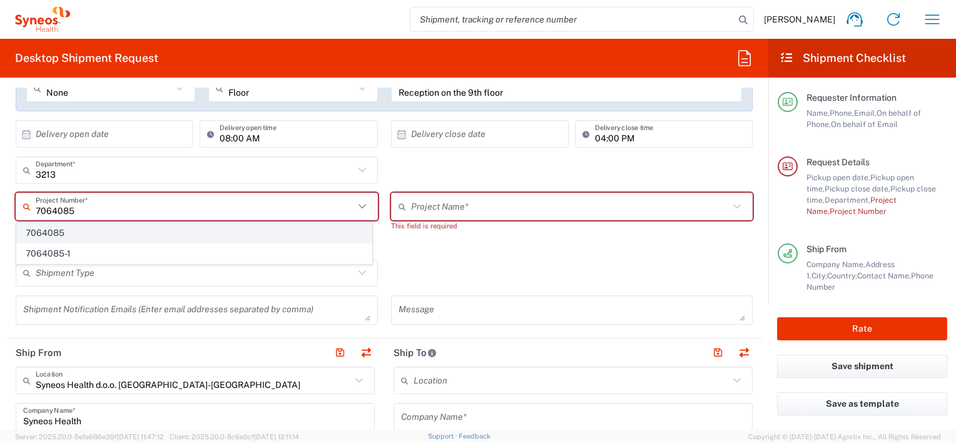
type input "7064085"
click at [63, 232] on span "7064085" at bounding box center [194, 232] width 355 height 19
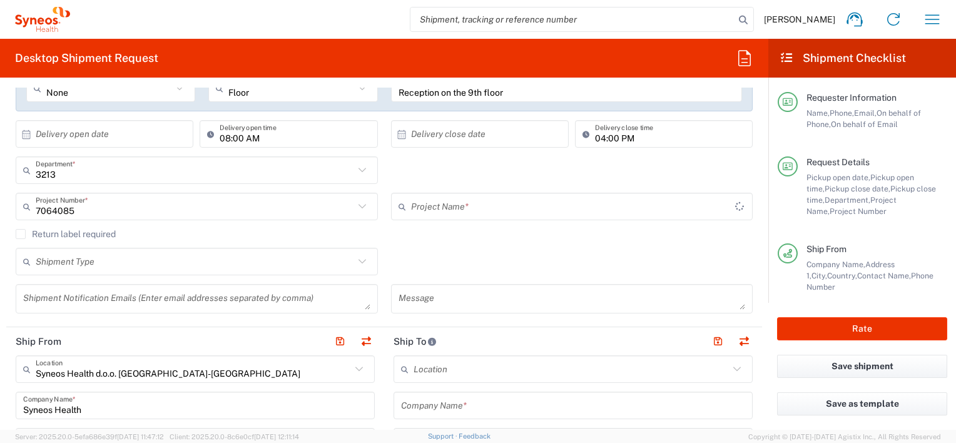
click at [512, 204] on input "text" at bounding box center [573, 207] width 324 height 22
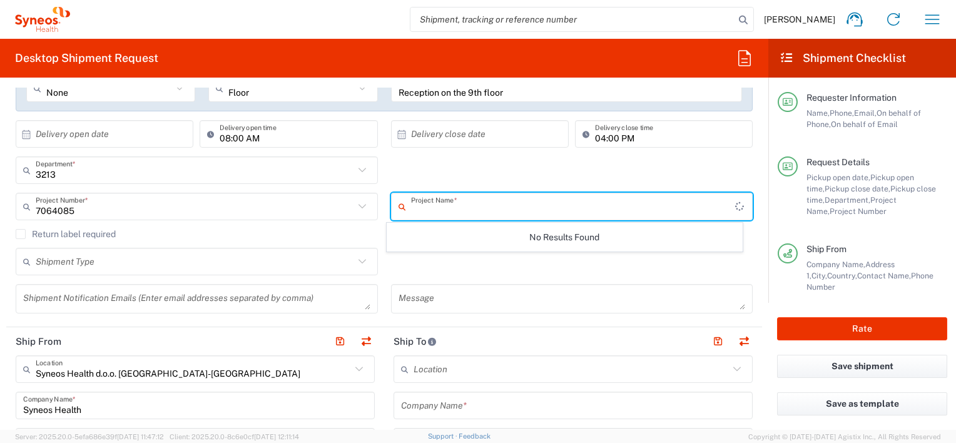
paste input "7064085"
type input "7064085"
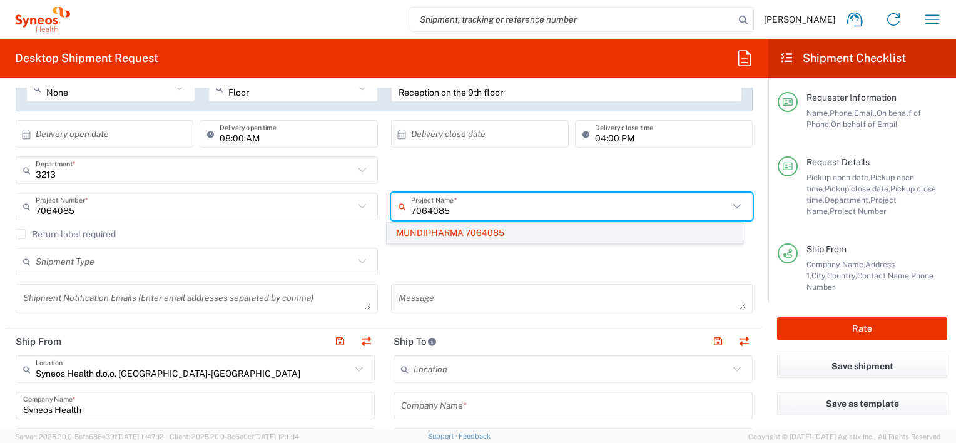
type input "7064085"
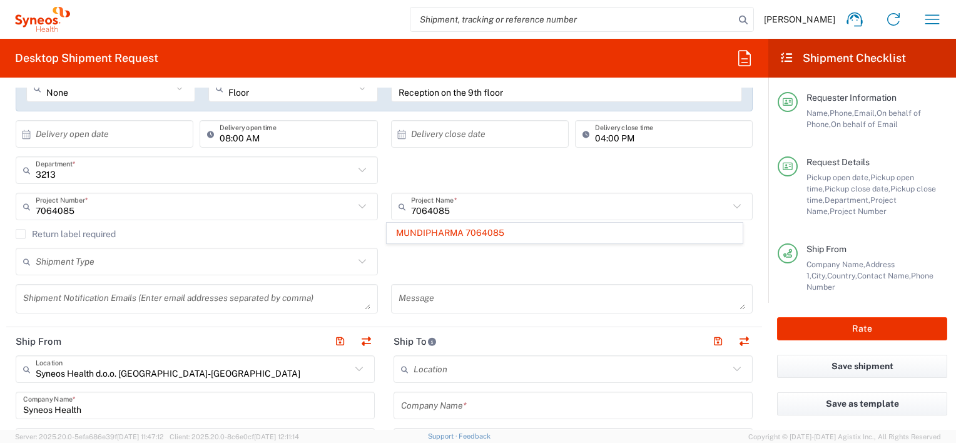
click at [478, 235] on span "MUNDIPHARMA 7064085" at bounding box center [564, 232] width 355 height 19
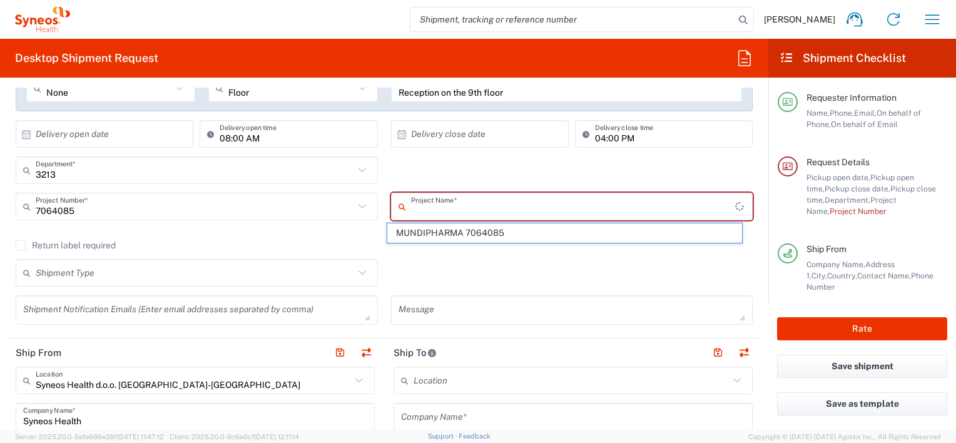
click at [481, 206] on input "text" at bounding box center [573, 207] width 324 height 22
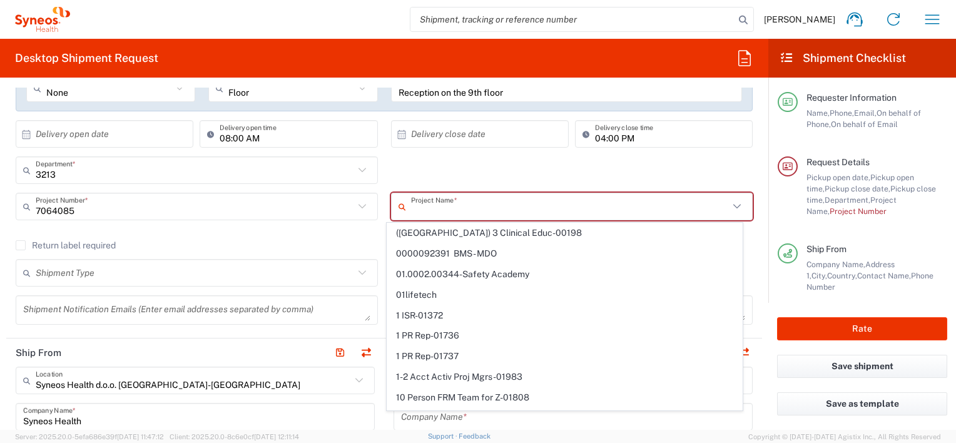
paste input "7064085"
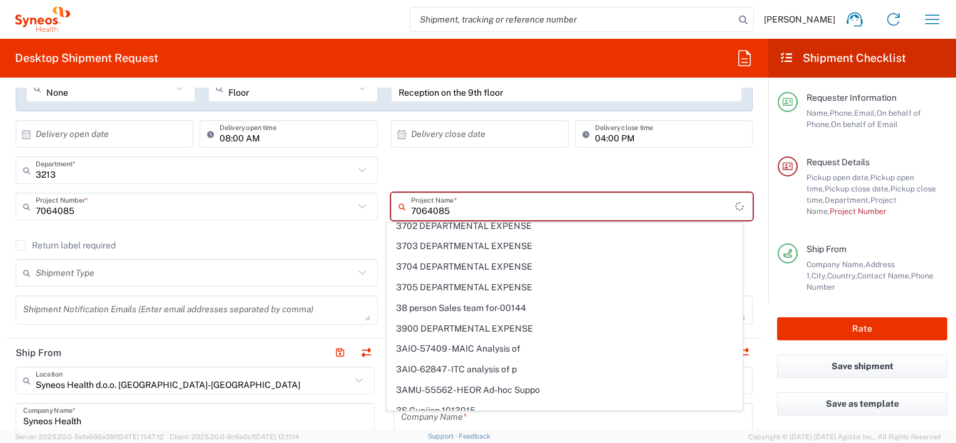
scroll to position [5505, 0]
drag, startPoint x: 458, startPoint y: 211, endPoint x: 398, endPoint y: 213, distance: 60.1
click at [398, 213] on div "7064085 Project Name *" at bounding box center [572, 207] width 362 height 28
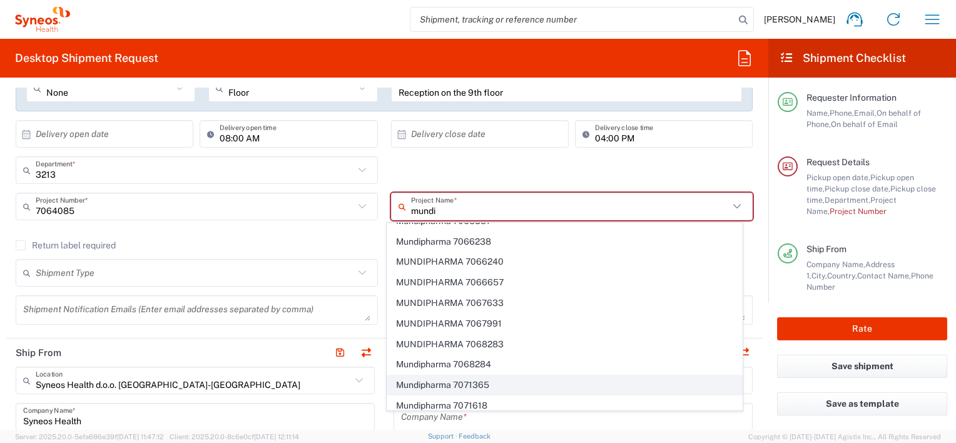
scroll to position [253, 0]
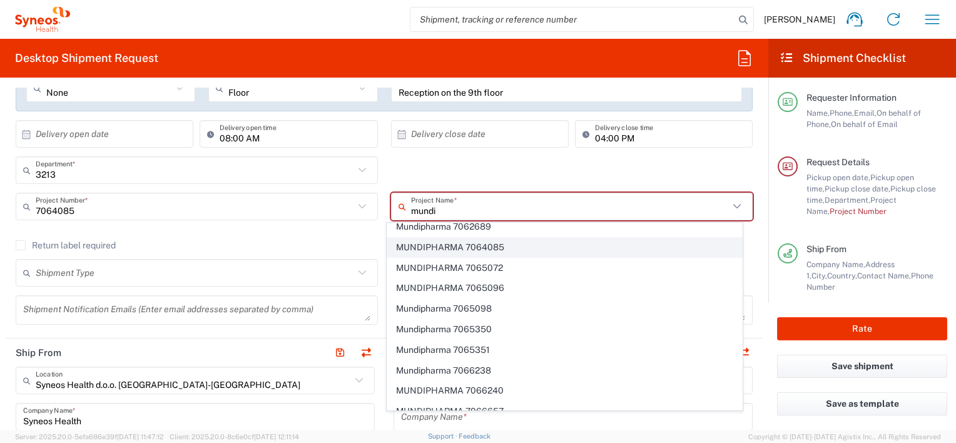
click at [490, 243] on span "MUNDIPHARMA 7064085" at bounding box center [564, 247] width 355 height 19
type input "MUNDIPHARMA 7064085"
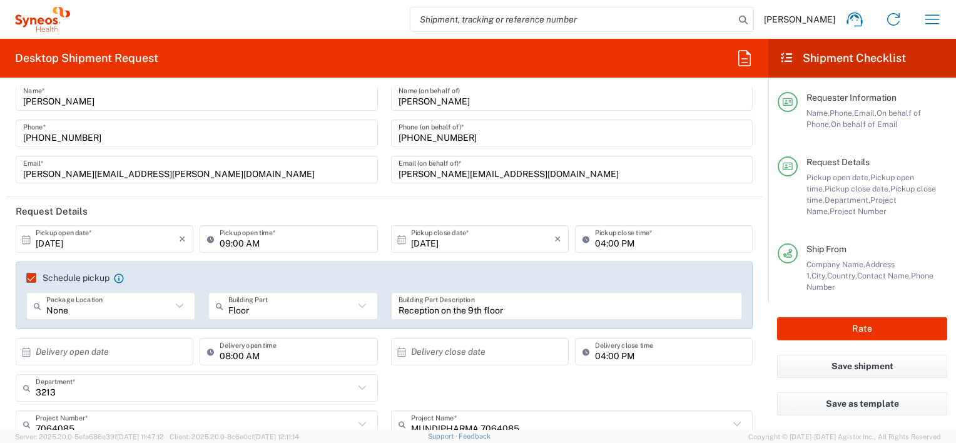
scroll to position [188, 0]
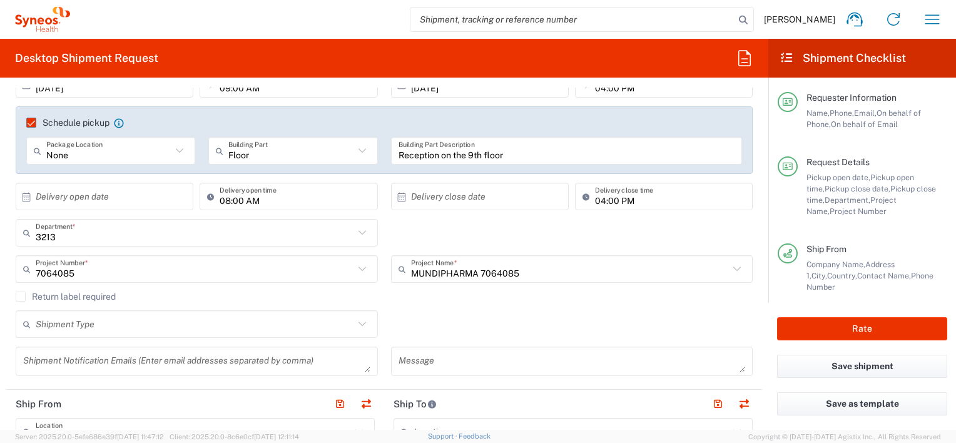
click at [358, 150] on icon at bounding box center [362, 150] width 8 height 4
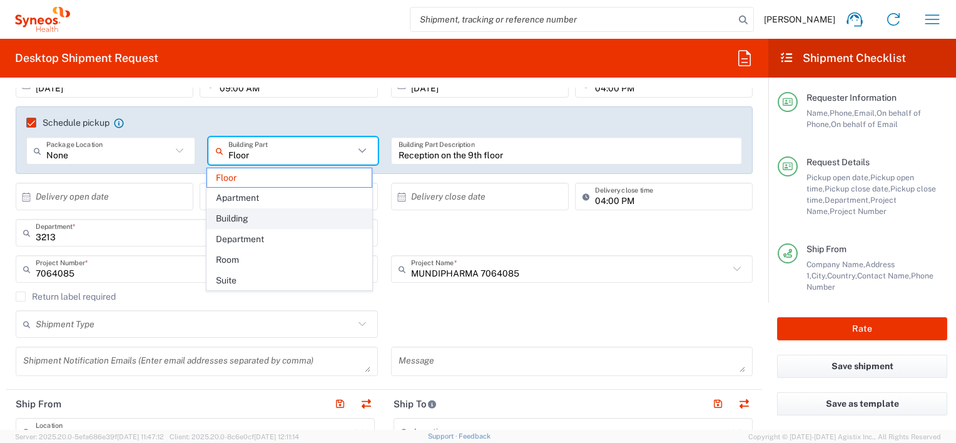
click at [246, 214] on span "Building" at bounding box center [289, 218] width 165 height 19
type input "Building"
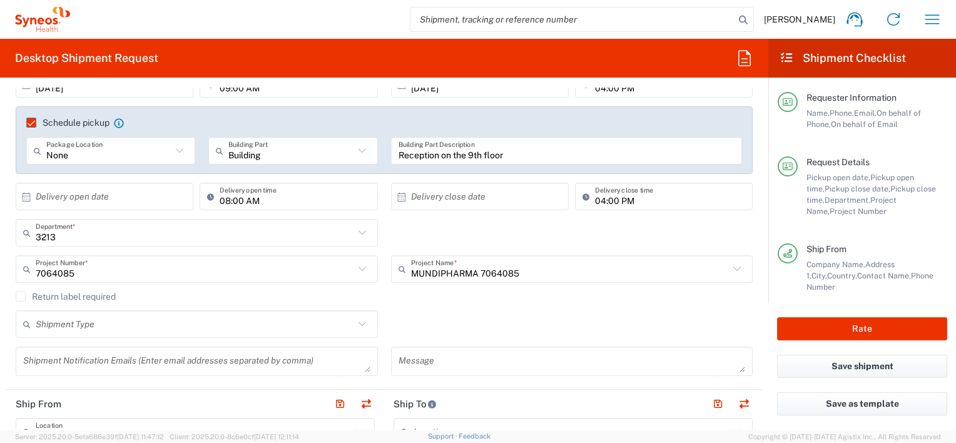
click at [173, 154] on icon at bounding box center [179, 151] width 16 height 16
click at [46, 201] on span "Front" at bounding box center [110, 197] width 165 height 19
type input "Front"
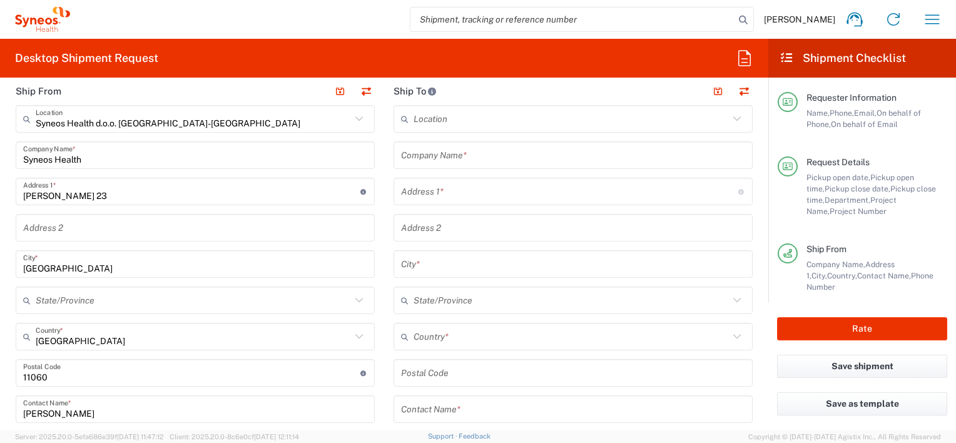
scroll to position [438, 0]
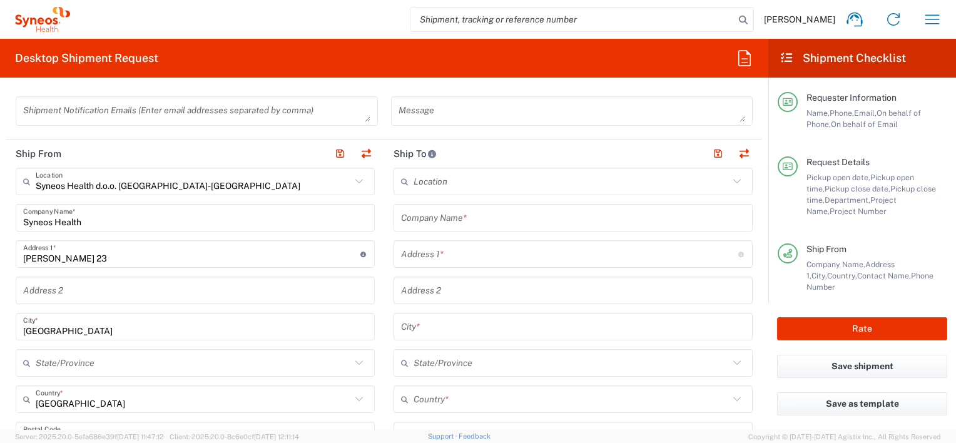
drag, startPoint x: 879, startPoint y: 253, endPoint x: 783, endPoint y: 218, distance: 101.9
click at [879, 253] on div "Ship From" at bounding box center [876, 248] width 141 height 11
click at [453, 213] on input "text" at bounding box center [573, 218] width 344 height 22
paste input "Duran I Reynals Hospital"
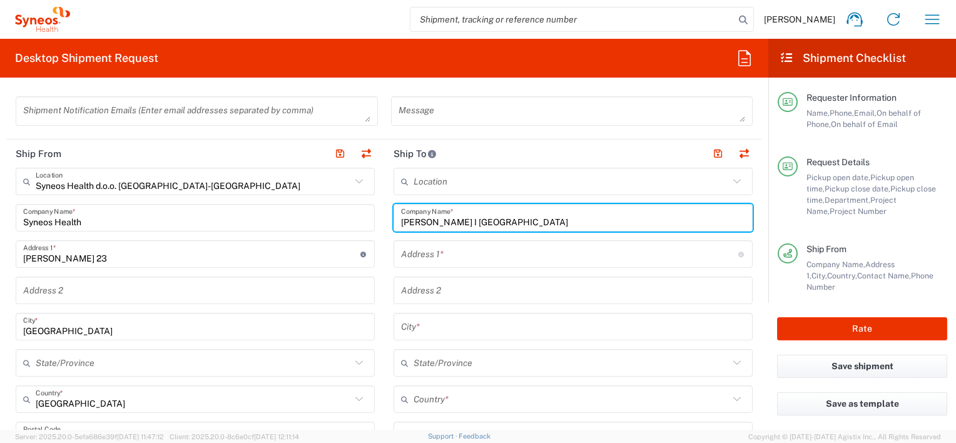
type input "Duran I Reynals Hospital"
click at [491, 255] on input "text" at bounding box center [569, 254] width 337 height 22
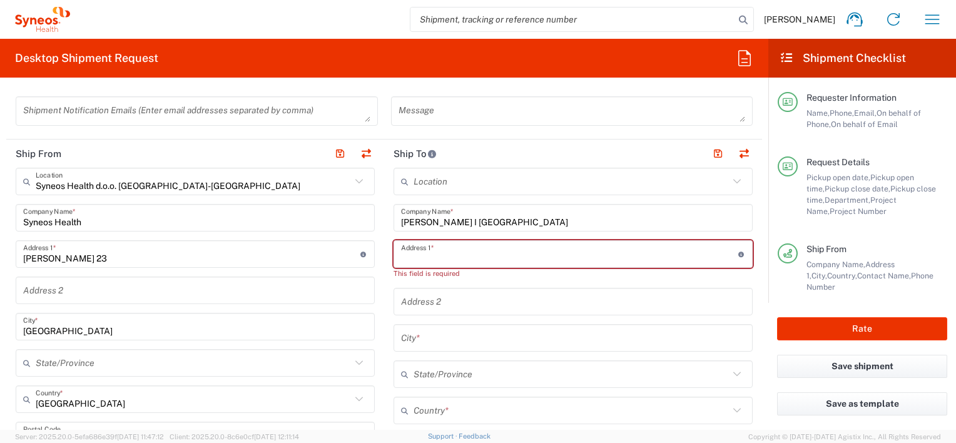
paste input "Maria Emilia Miquel Zurita"
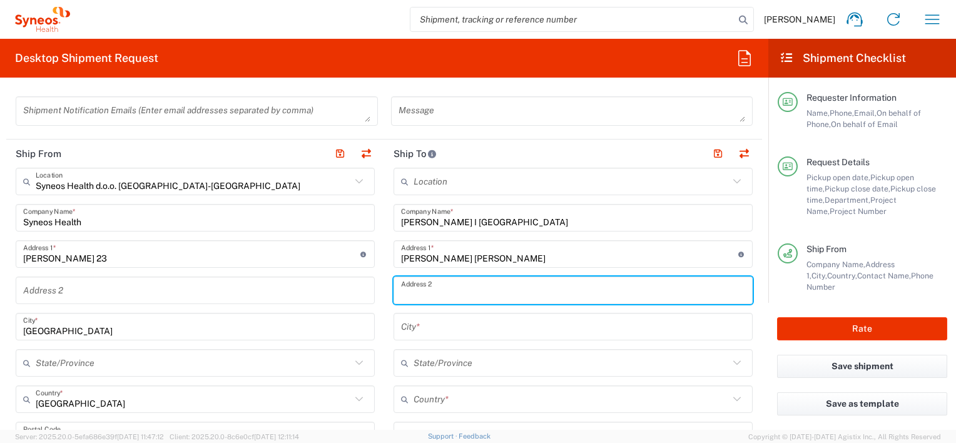
click at [469, 292] on input "text" at bounding box center [573, 291] width 344 height 22
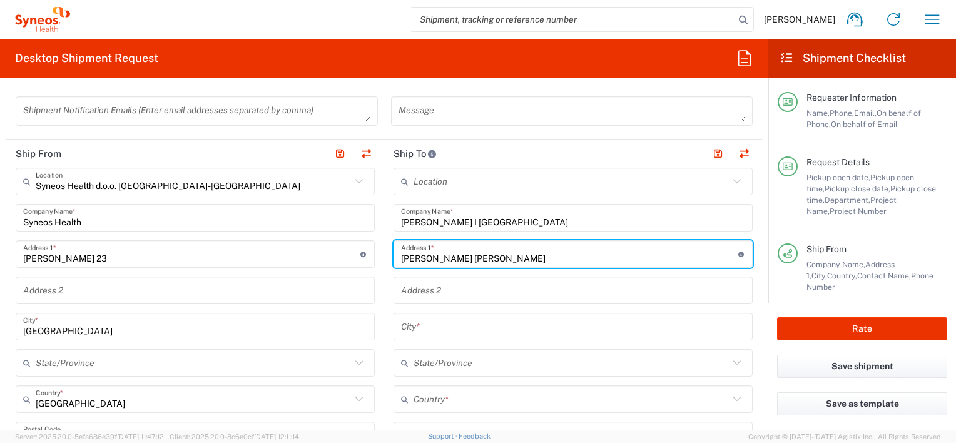
drag, startPoint x: 511, startPoint y: 255, endPoint x: 394, endPoint y: 259, distance: 117.7
click at [394, 259] on div "Maria Emilia Miquel Zurita Address 1 * For cross streets use street names with …" at bounding box center [573, 254] width 359 height 28
paste input "Edifici Principal Planta 0- Farmaci"
type input "Edifici Principal Planta 0- Farmacia"
click at [430, 299] on input "text" at bounding box center [573, 291] width 344 height 22
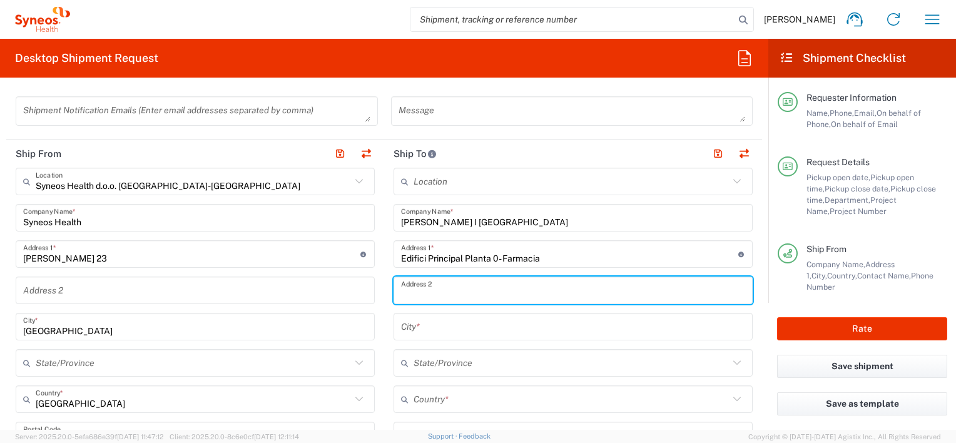
paste input "Avinguda de la Granvia de l’Hospitalet, 199 - 203"
type input "Avinguda de la Granvia de l’Hospitalet, 199 - 203"
click at [422, 322] on input "text" at bounding box center [573, 327] width 344 height 22
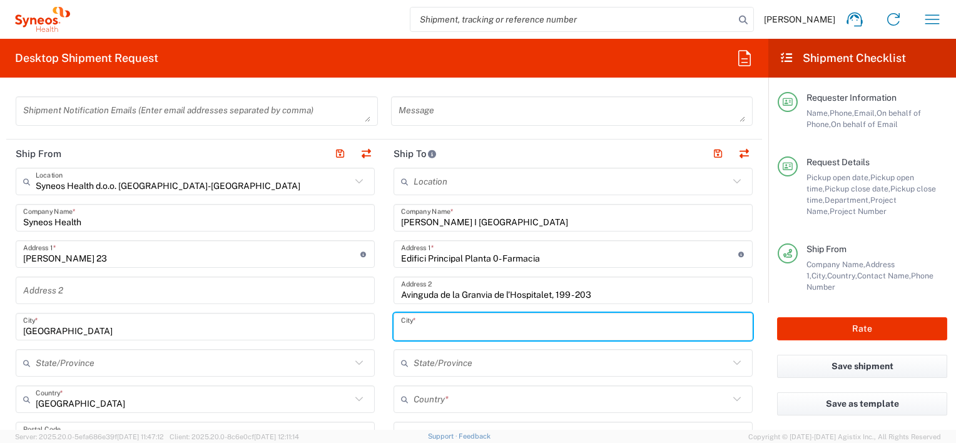
paste input "08908 L'Hospitalet de Llobregat (Barcelona)"
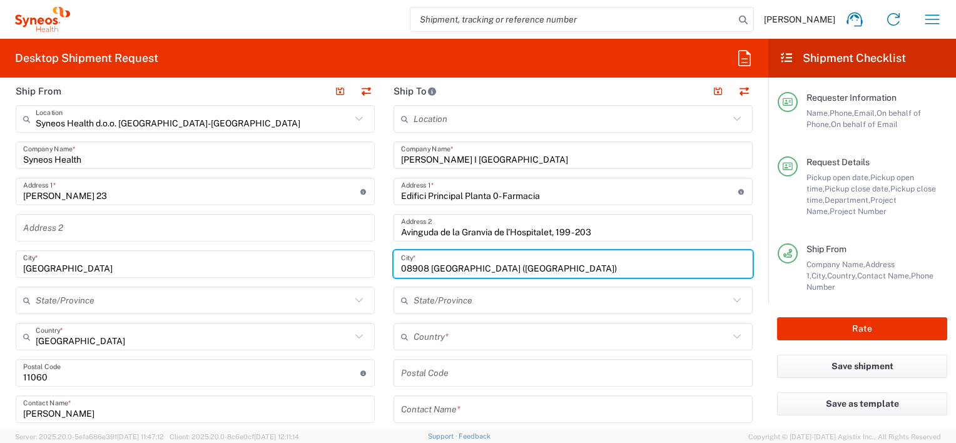
drag, startPoint x: 423, startPoint y: 267, endPoint x: 385, endPoint y: 268, distance: 38.2
click at [385, 268] on main "Location Addison Whitney LLC-Morrisvile NC US Barcelona-Syneos Health BioSector…" at bounding box center [573, 368] width 378 height 526
click at [566, 263] on input "L'Hospitalet de Llobregat (Barcelona)" at bounding box center [573, 264] width 344 height 22
type input "L'Hospitalet de Llobregat (Barcelona)"
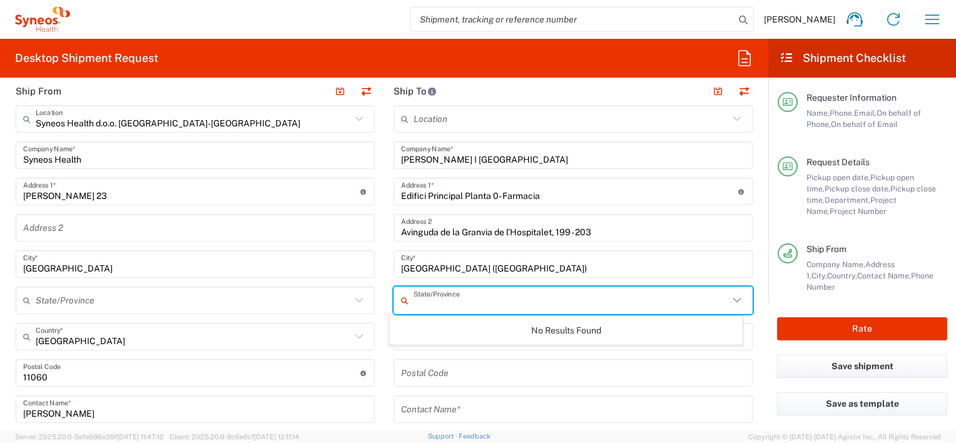
click at [551, 303] on input "text" at bounding box center [571, 301] width 315 height 22
click at [754, 298] on form "Requester Information Nadina Vukovic Name * +381642063047 Phone * nadina.vukovi…" at bounding box center [384, 259] width 768 height 342
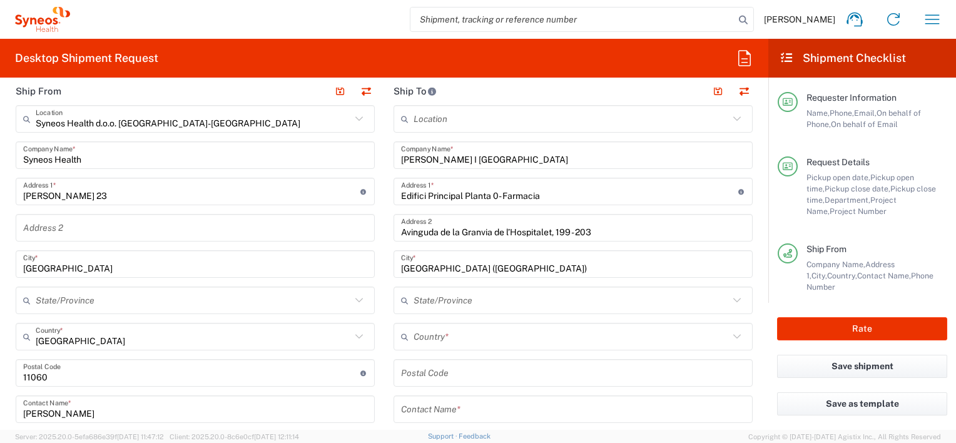
click at [532, 337] on input "text" at bounding box center [571, 337] width 315 height 22
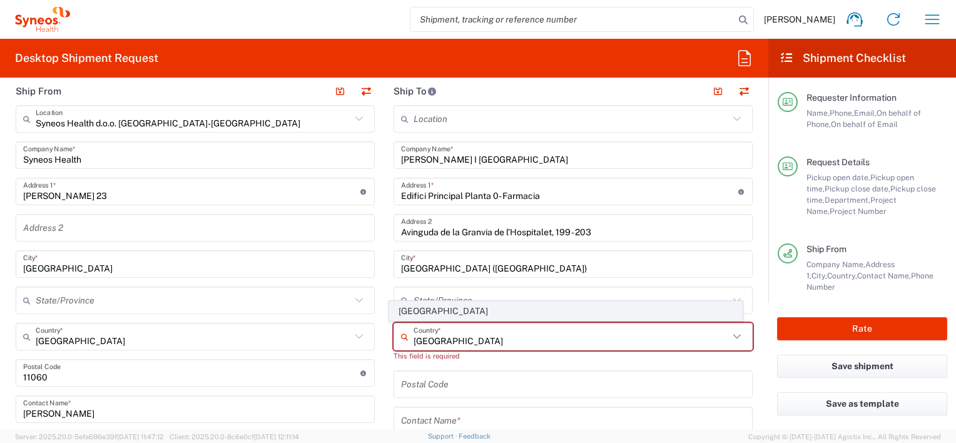
click at [412, 308] on span "[GEOGRAPHIC_DATA]" at bounding box center [566, 311] width 352 height 19
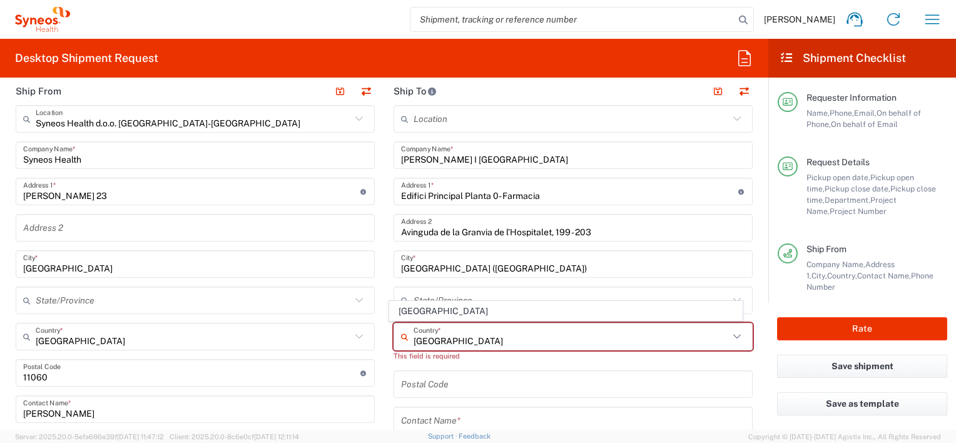
type input "[GEOGRAPHIC_DATA]"
type input "Sender/Shipper"
type input "Delivery Duty Paid"
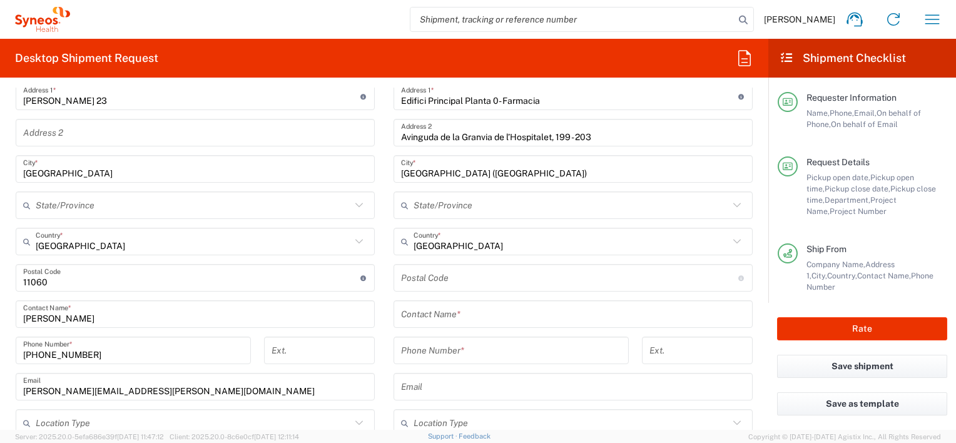
scroll to position [626, 0]
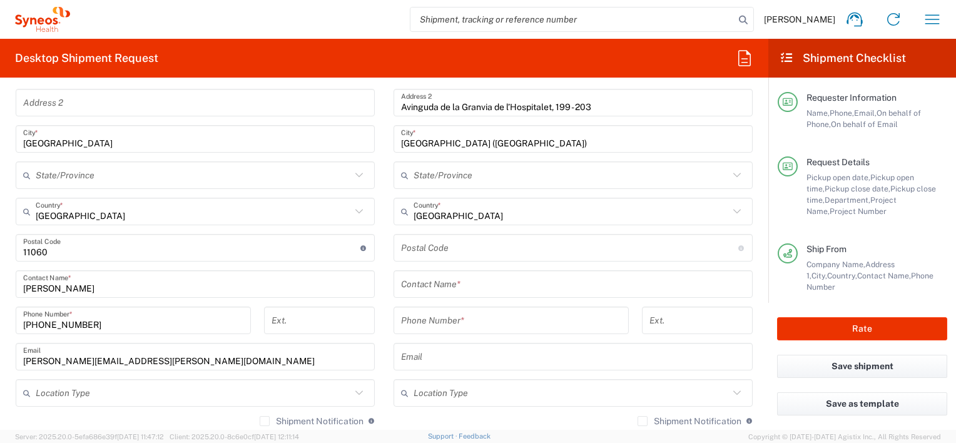
click at [431, 245] on input "undefined" at bounding box center [569, 248] width 337 height 22
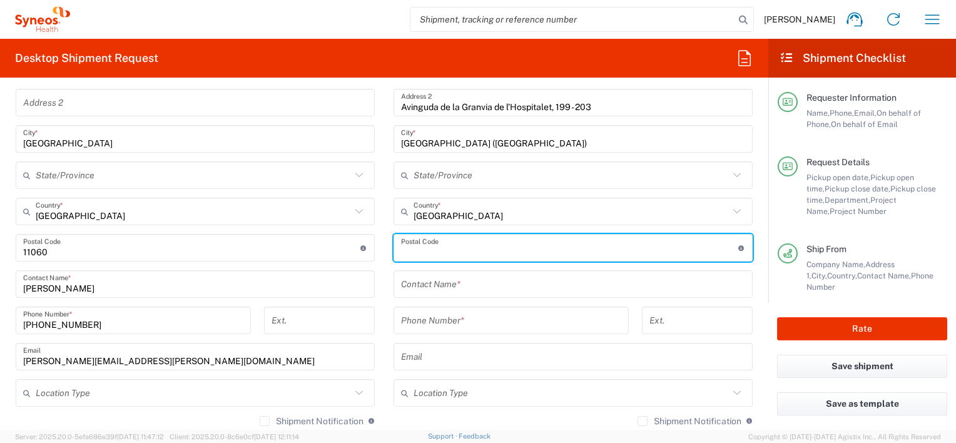
paste input "08908 L'Hospitalet de Llobregat (Barcelona)"
drag, startPoint x: 425, startPoint y: 253, endPoint x: 611, endPoint y: 248, distance: 185.9
click at [611, 248] on input "undefined" at bounding box center [569, 248] width 337 height 22
type input "08908"
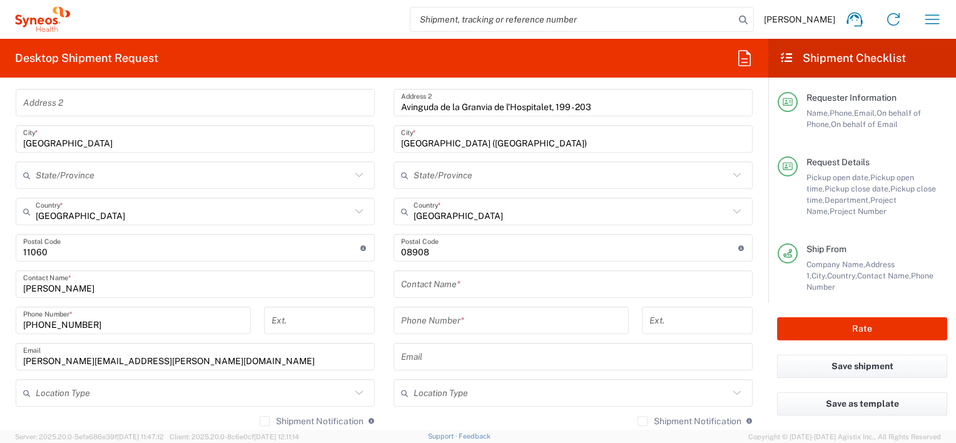
click at [748, 283] on main "Location Addison Whitney LLC-Morrisvile NC US Barcelona-Syneos Health BioSector…" at bounding box center [573, 248] width 378 height 537
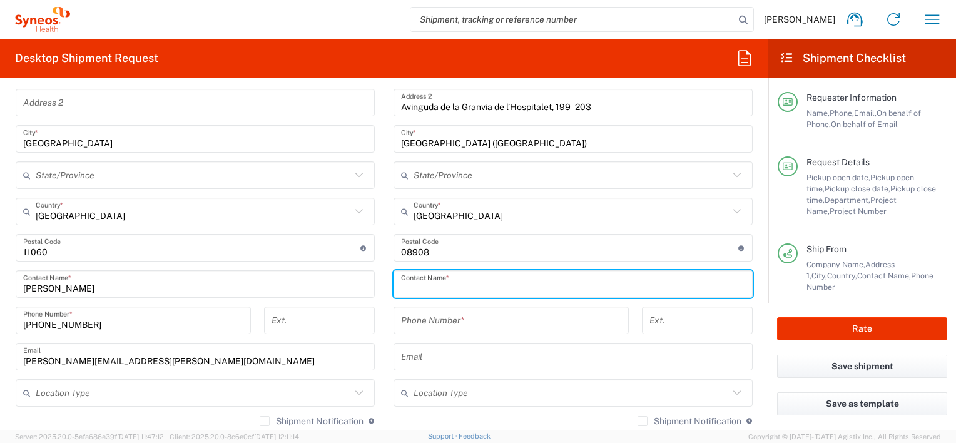
click at [456, 288] on input "text" at bounding box center [573, 284] width 344 height 22
paste input "Maria Emilia Miquel Zurita"
type input "Maria Emilia Miquel Zurita"
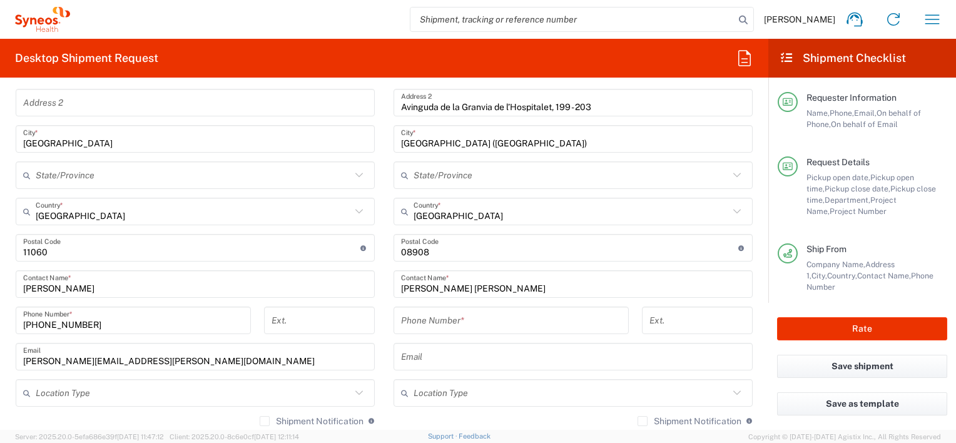
click at [916, 236] on div "Request Details Pickup open date, Pickup open time, Pickup close date, Pickup c…" at bounding box center [863, 199] width 170 height 87
click at [455, 353] on input "text" at bounding box center [573, 357] width 344 height 22
paste input "mamiquel@iconcologia.net"
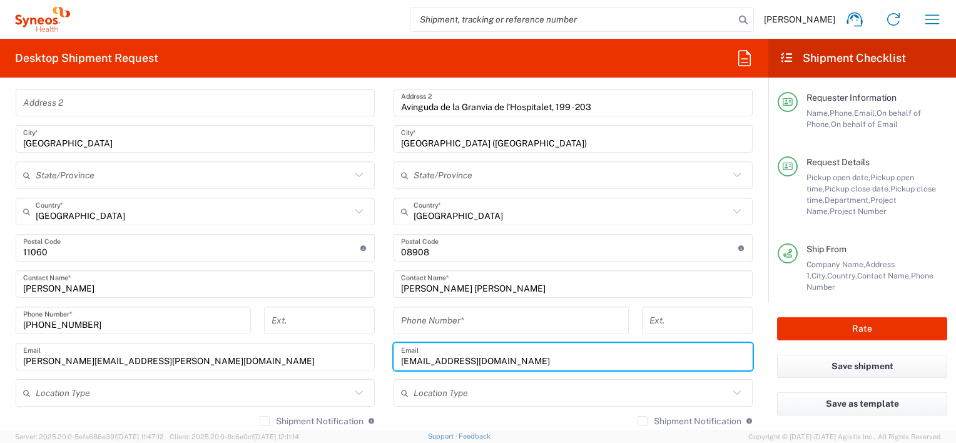
type input "mamiquel@iconcologia.net"
drag, startPoint x: 424, startPoint y: 321, endPoint x: 515, endPoint y: 312, distance: 91.8
click at [424, 321] on input "tel" at bounding box center [511, 321] width 220 height 22
paste input "932607470"
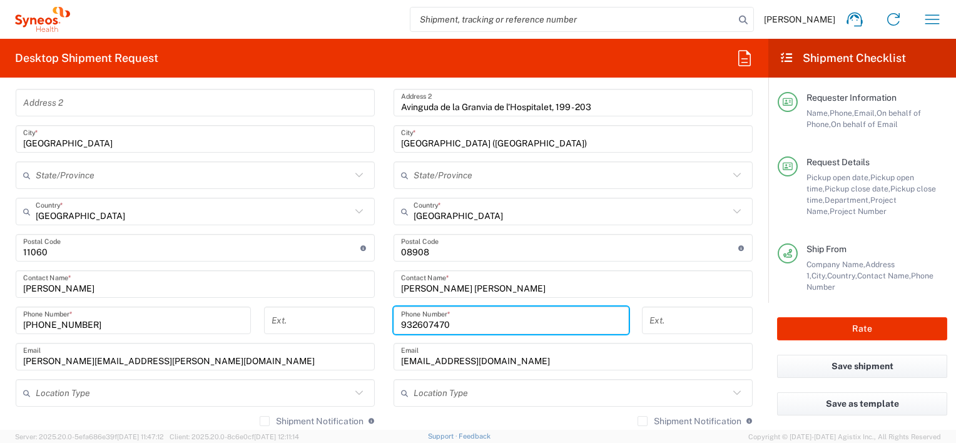
type input "932607470"
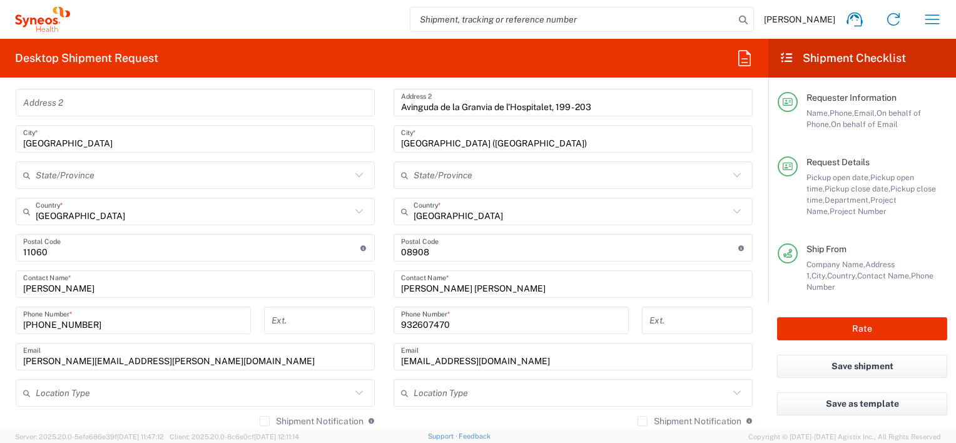
click at [753, 325] on form "Requester Information Nadina Vukovic Name * +381642063047 Phone * nadina.vukovi…" at bounding box center [384, 259] width 768 height 342
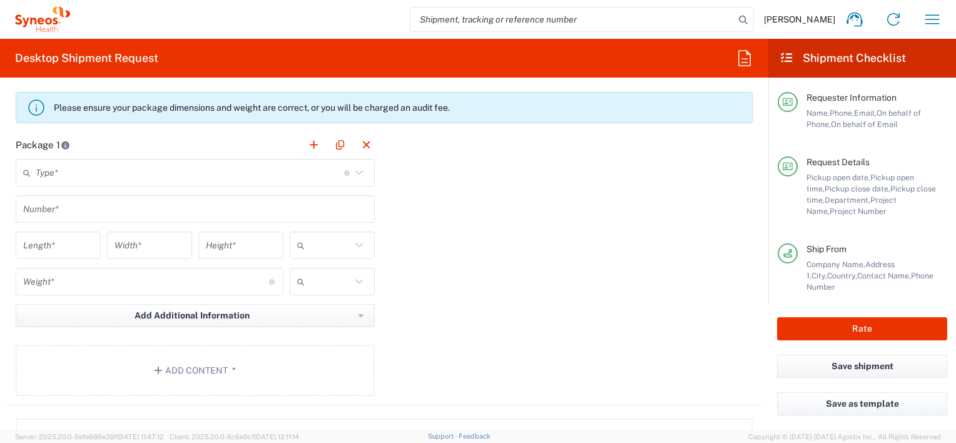
scroll to position [1064, 0]
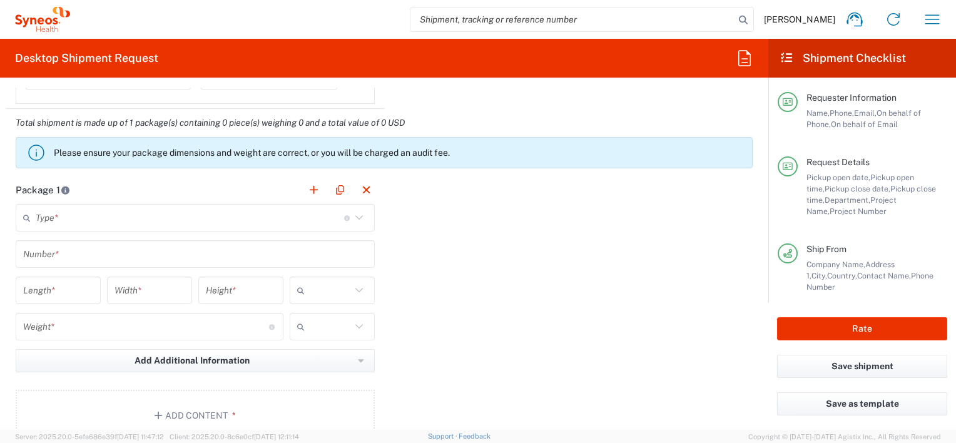
click at [355, 215] on icon at bounding box center [359, 218] width 16 height 16
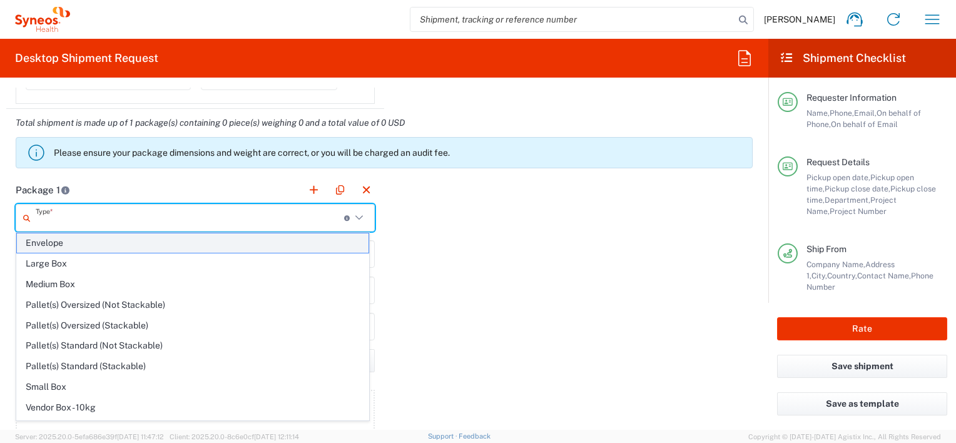
click at [58, 240] on span "Envelope" at bounding box center [193, 242] width 352 height 19
type input "Envelope"
type input "1"
type input "9.5"
type input "12.5"
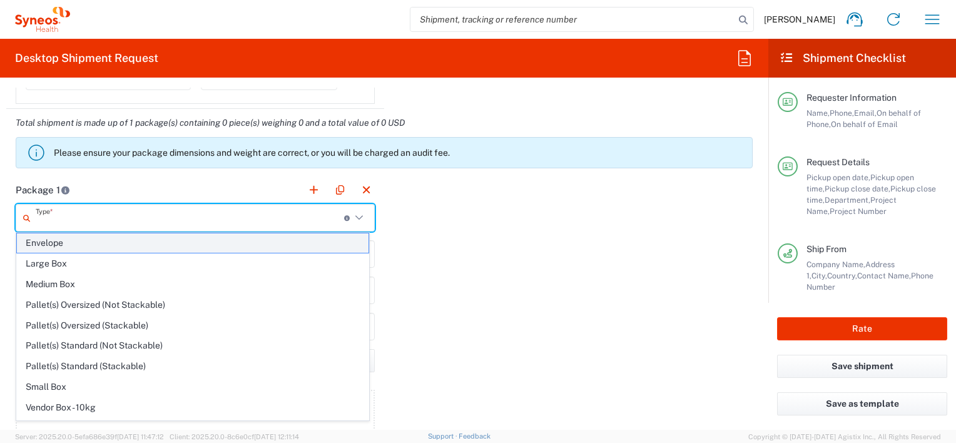
type input "0.25"
type input "in"
type input "0.45"
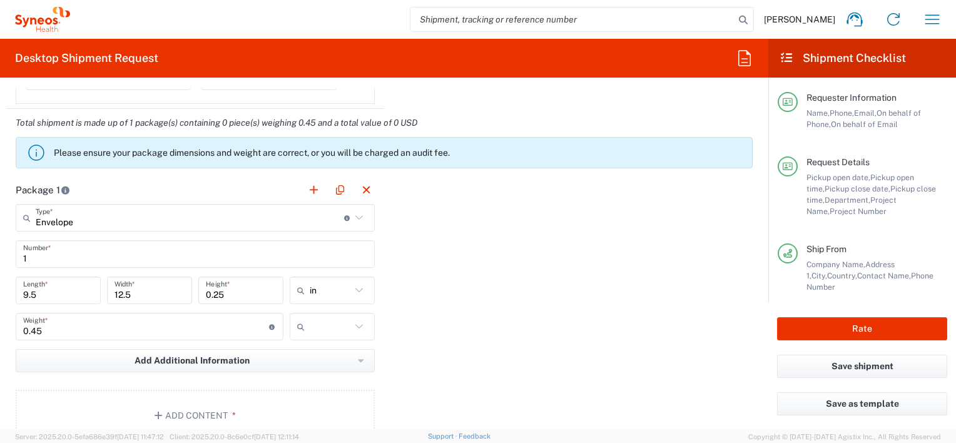
scroll to position [1126, 0]
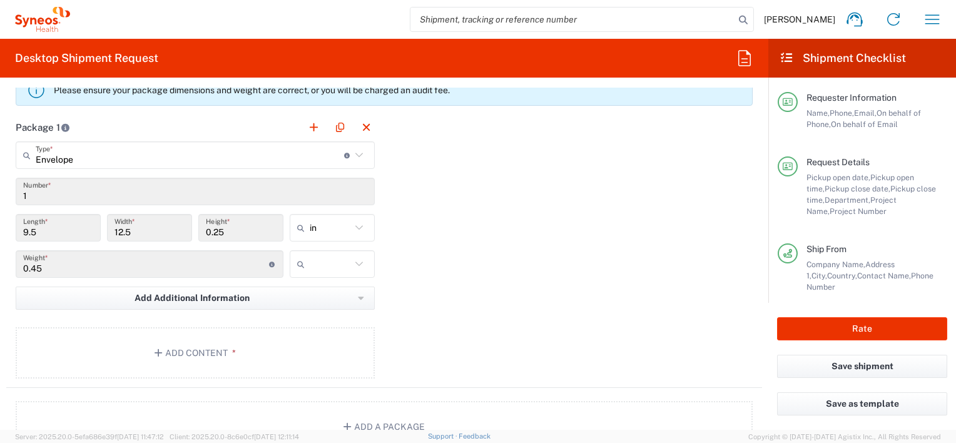
click at [354, 225] on icon at bounding box center [359, 228] width 16 height 16
click at [315, 275] on span "cm" at bounding box center [327, 273] width 81 height 19
type input "24.13"
type input "31.75"
type input "0.64"
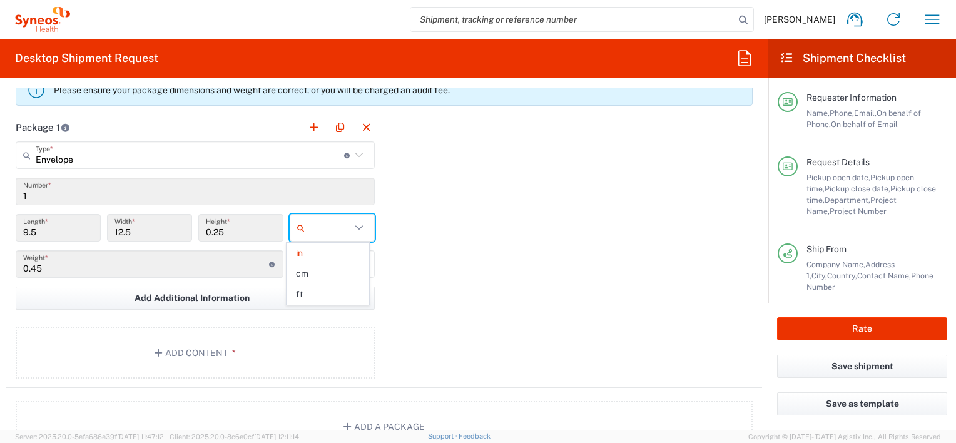
type input "cm"
click at [360, 263] on icon at bounding box center [359, 264] width 16 height 16
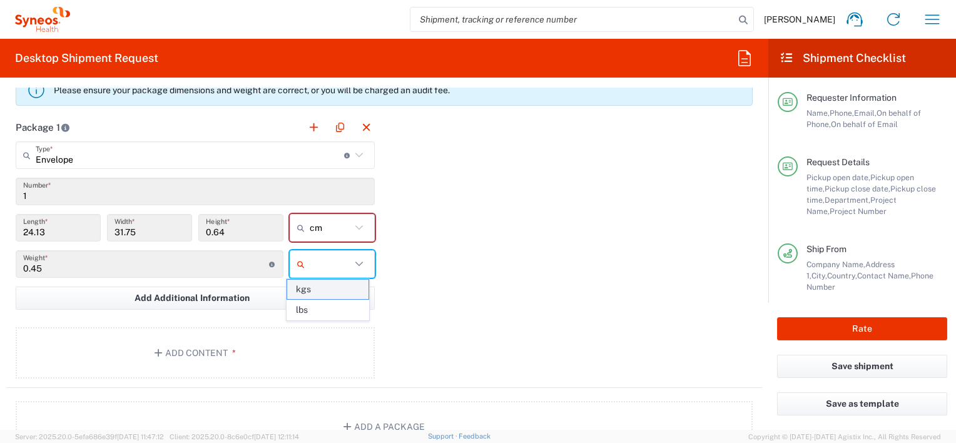
click at [313, 288] on span "kgs" at bounding box center [327, 289] width 81 height 19
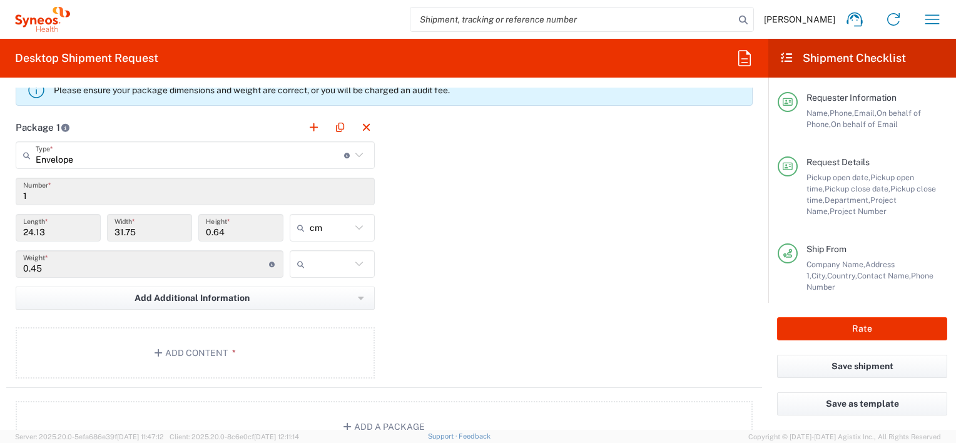
type input "kgs"
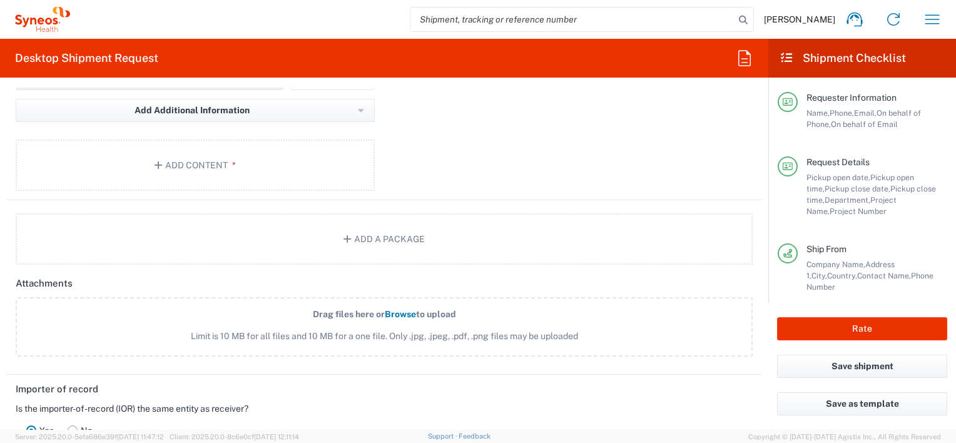
scroll to position [1189, 0]
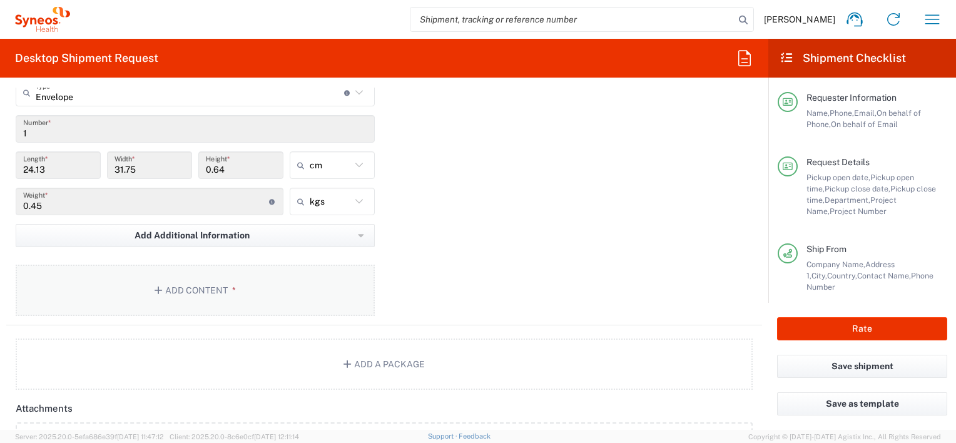
click at [218, 285] on button "Add Content *" at bounding box center [195, 290] width 359 height 51
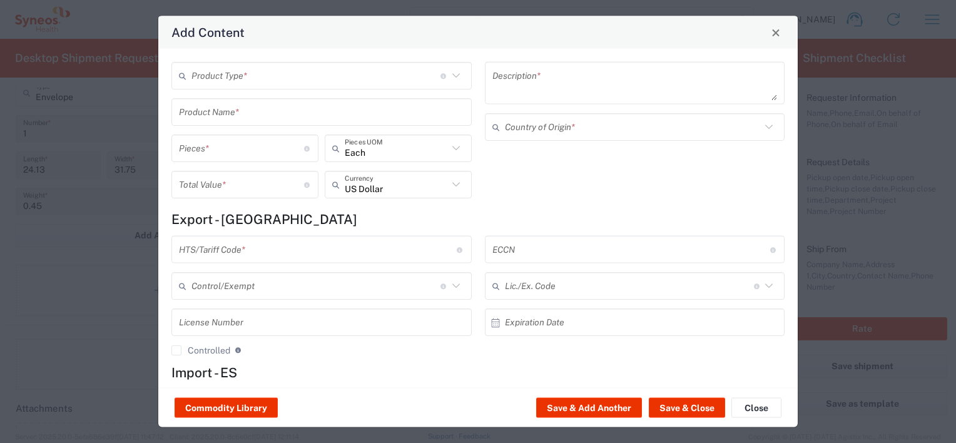
click at [254, 71] on input "text" at bounding box center [315, 75] width 249 height 22
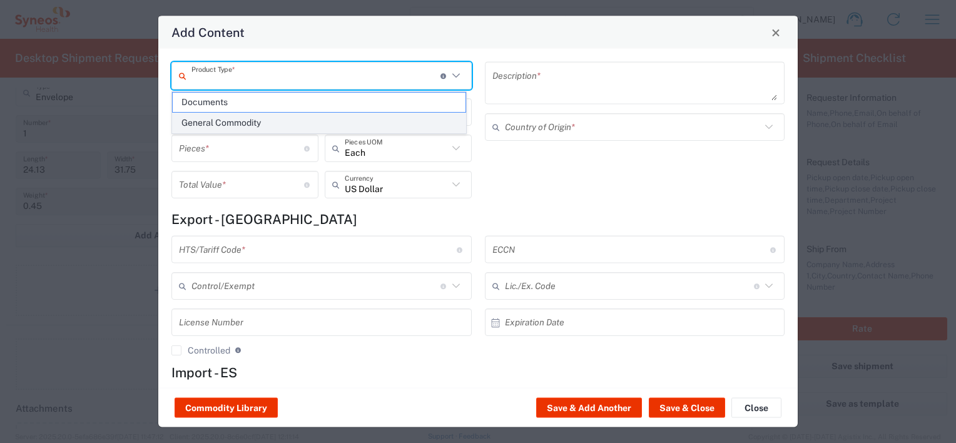
click at [276, 123] on span "General Commodity" at bounding box center [319, 122] width 293 height 19
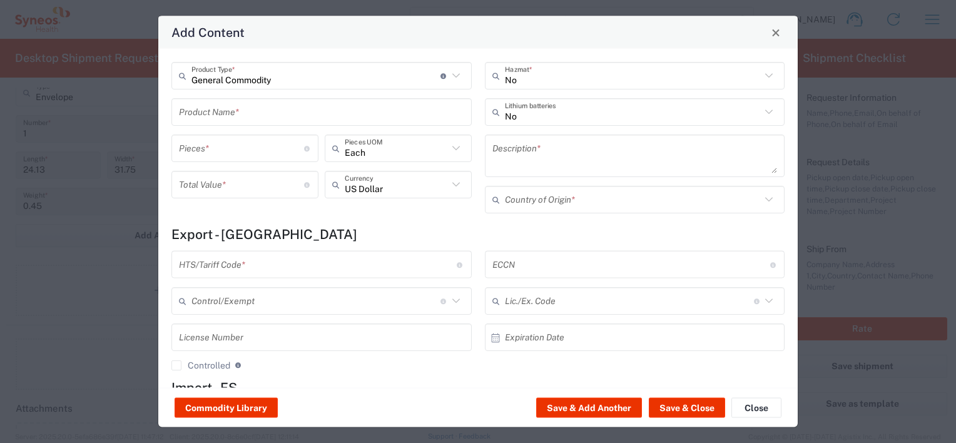
type input "General Commodity"
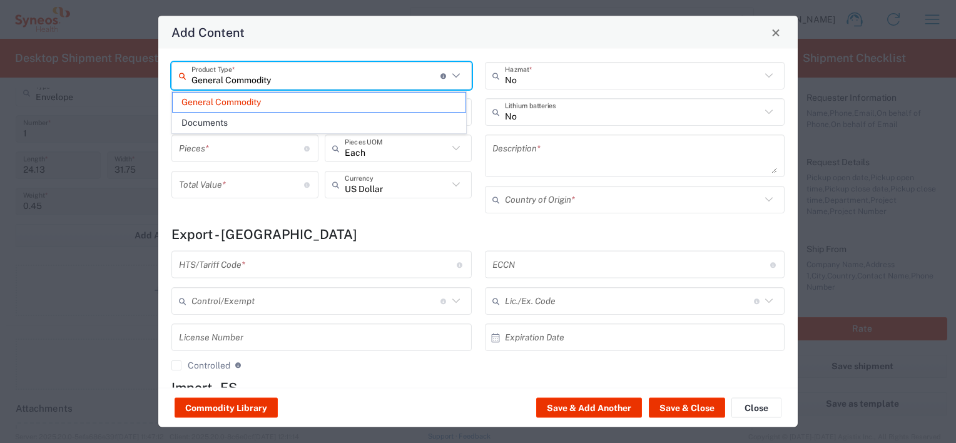
drag, startPoint x: 315, startPoint y: 77, endPoint x: 185, endPoint y: 73, distance: 130.2
click at [185, 73] on div "General Commodity Product Type * Document: Paper document generated internally …" at bounding box center [321, 76] width 300 height 28
click at [580, 78] on input "text" at bounding box center [633, 75] width 256 height 22
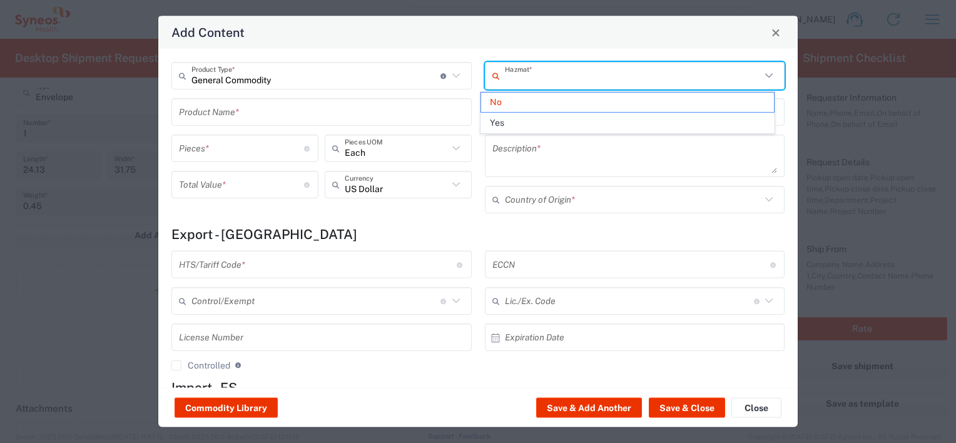
click at [438, 30] on div "Add Content" at bounding box center [477, 32] width 639 height 33
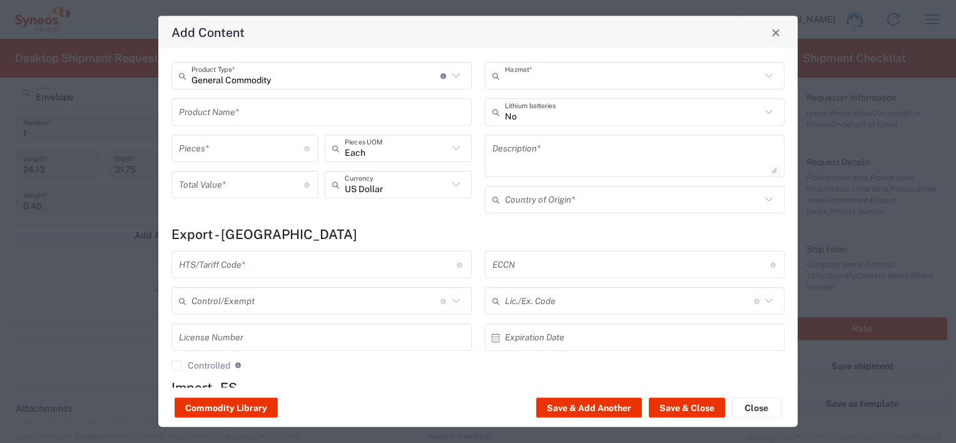
type input "No"
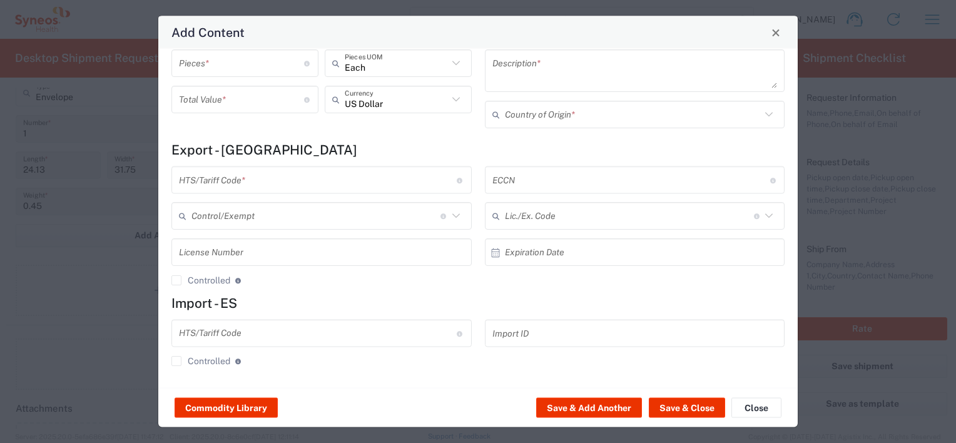
scroll to position [0, 0]
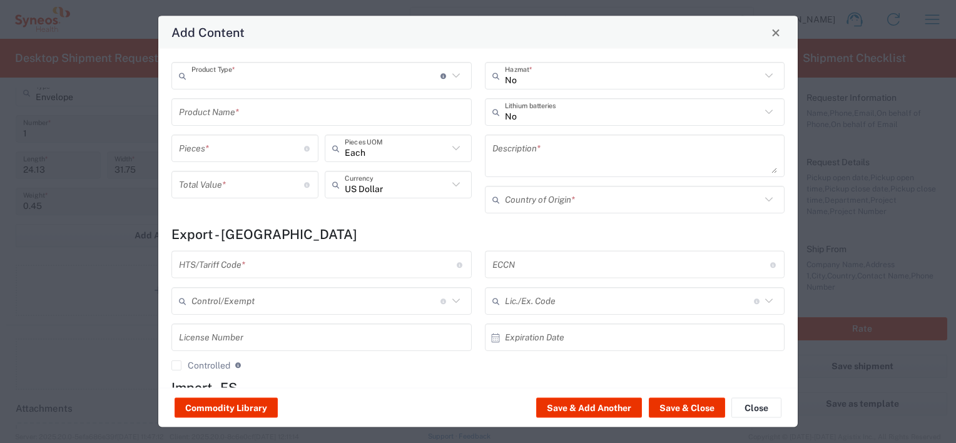
click at [297, 78] on input "text" at bounding box center [315, 75] width 249 height 22
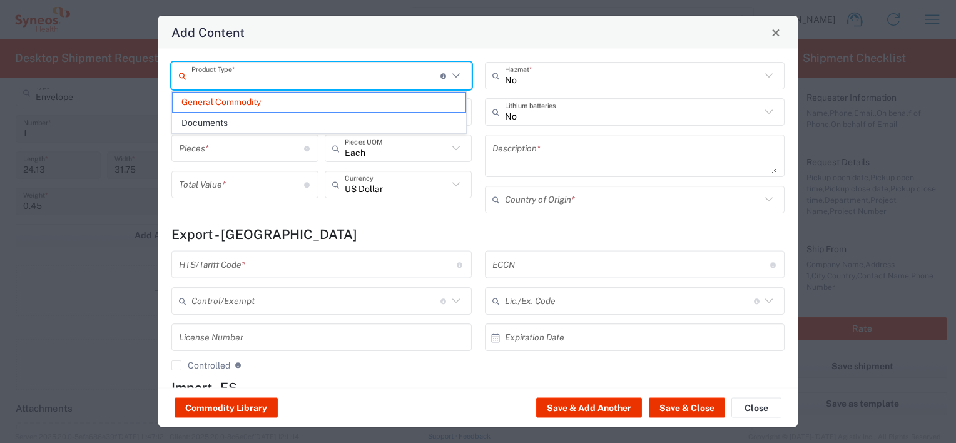
click at [255, 155] on input "number" at bounding box center [241, 148] width 125 height 22
type input "General Commodity"
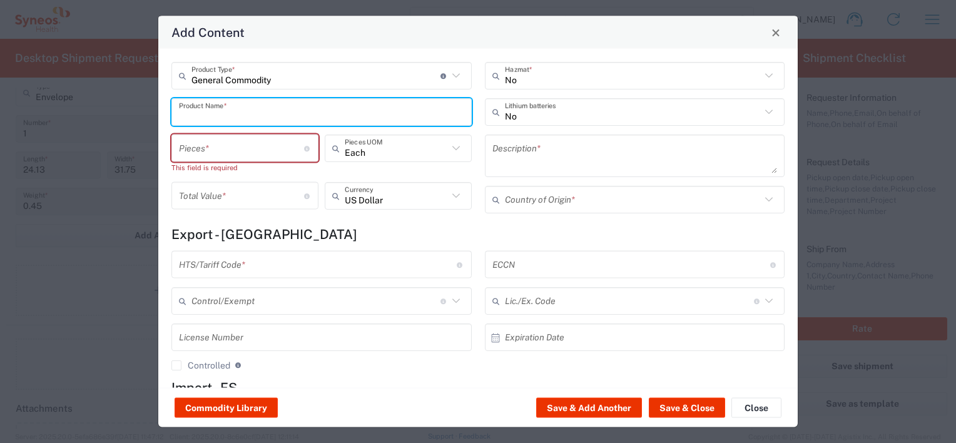
click at [250, 109] on input "text" at bounding box center [321, 112] width 285 height 22
paste input "IV bags cover"
type input "IV bags cover"
click at [478, 131] on div "No Hazmat * No Lithium batteries Description * Country of Origin *" at bounding box center [634, 142] width 313 height 160
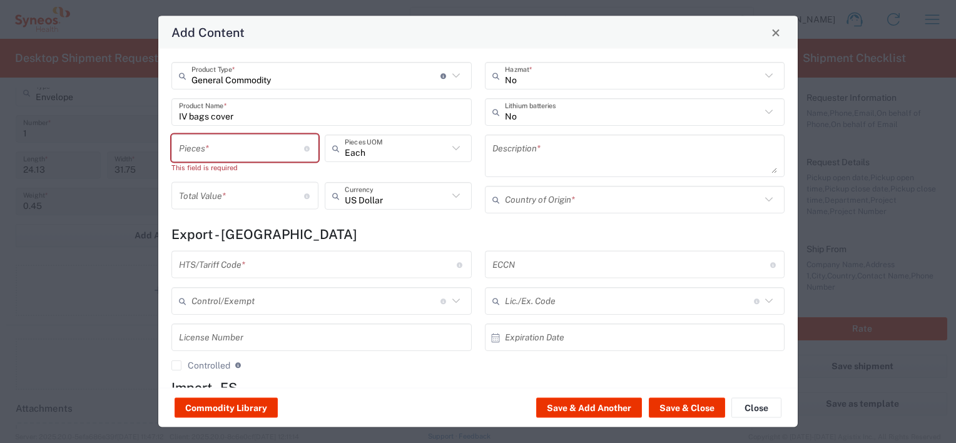
click at [764, 78] on icon at bounding box center [769, 76] width 16 height 16
click at [767, 75] on icon at bounding box center [769, 76] width 16 height 16
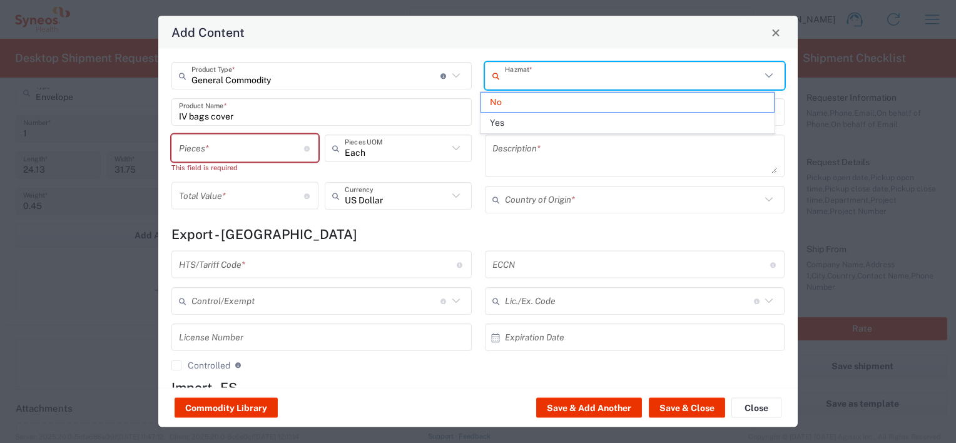
click at [784, 75] on div "General Commodity Product Type * Document: Paper document generated internally …" at bounding box center [477, 218] width 639 height 339
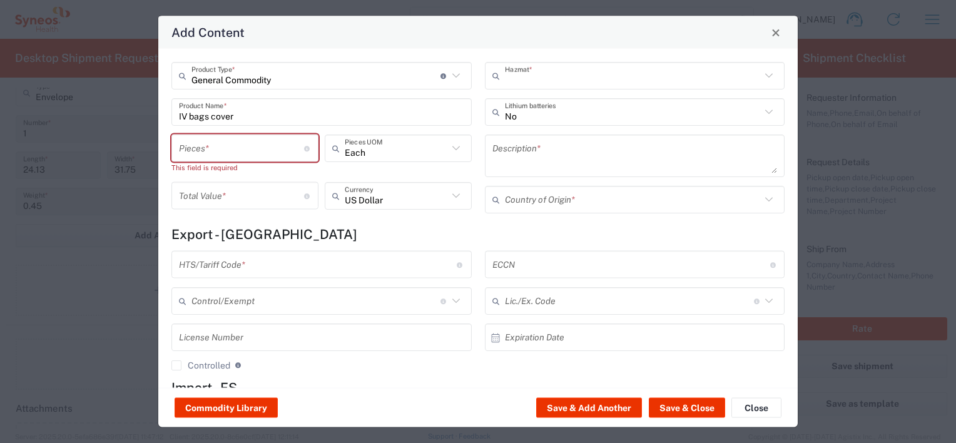
type input "No"
click at [39, 274] on div "Add Content General Commodity Product Type * Document: Paper document generated…" at bounding box center [478, 221] width 956 height 443
click at [261, 141] on input "number" at bounding box center [241, 148] width 125 height 22
